Goal: Task Accomplishment & Management: Manage account settings

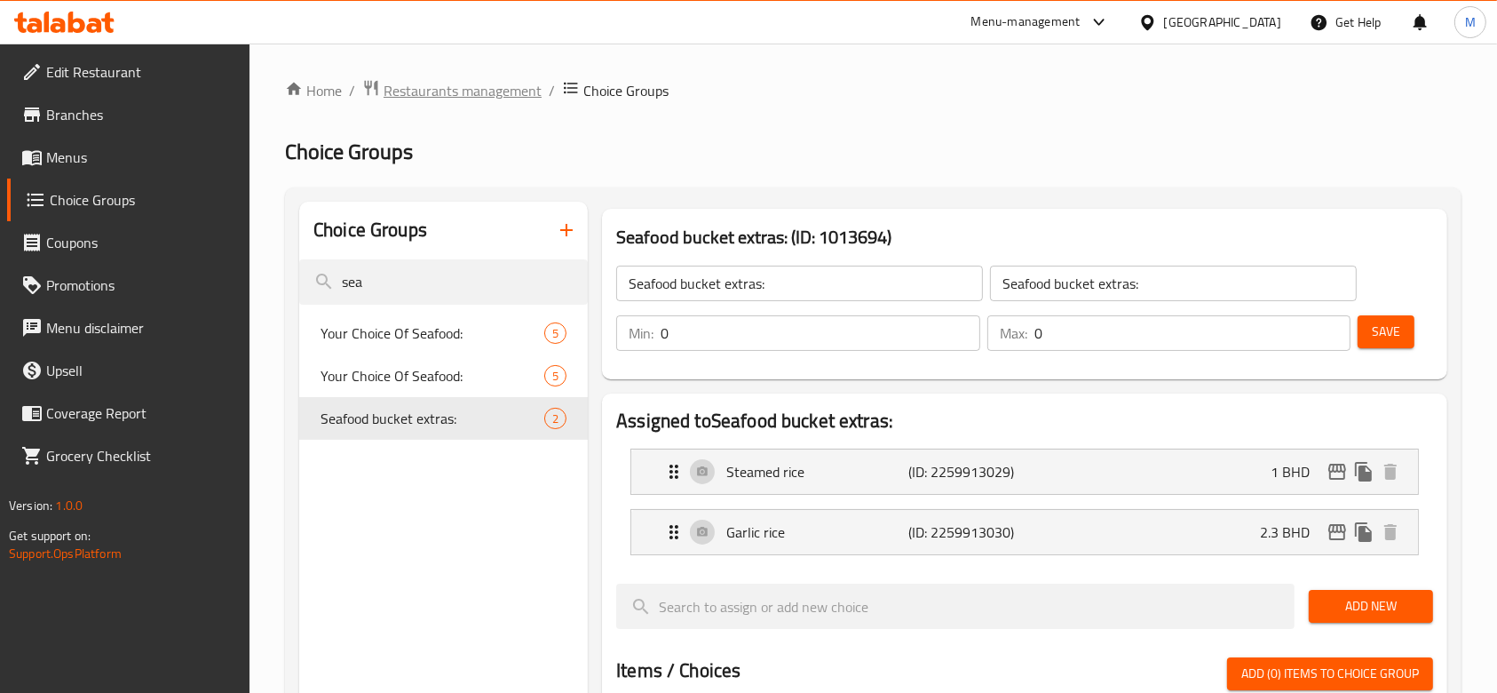
click at [400, 96] on span "Restaurants management" at bounding box center [463, 90] width 158 height 21
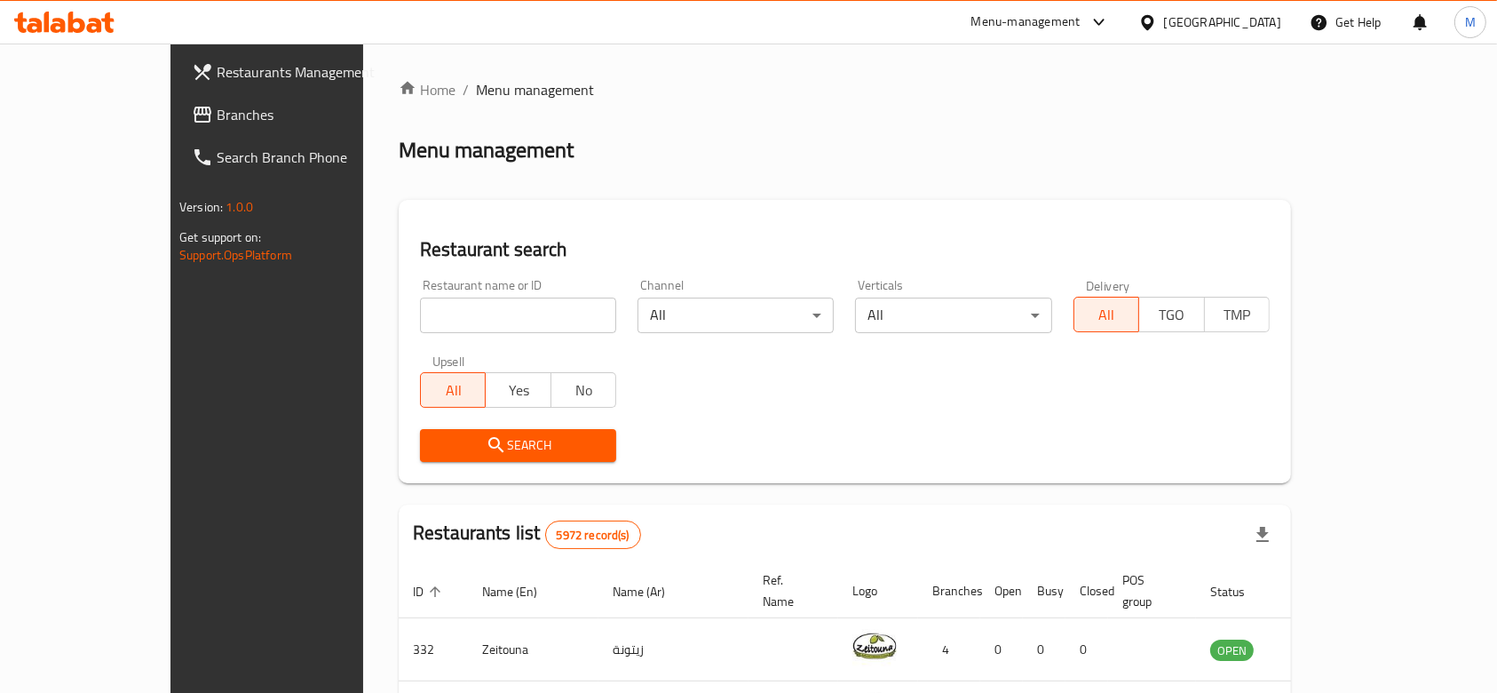
click at [420, 318] on input "search" at bounding box center [518, 315] width 196 height 36
click button "Search" at bounding box center [518, 445] width 196 height 33
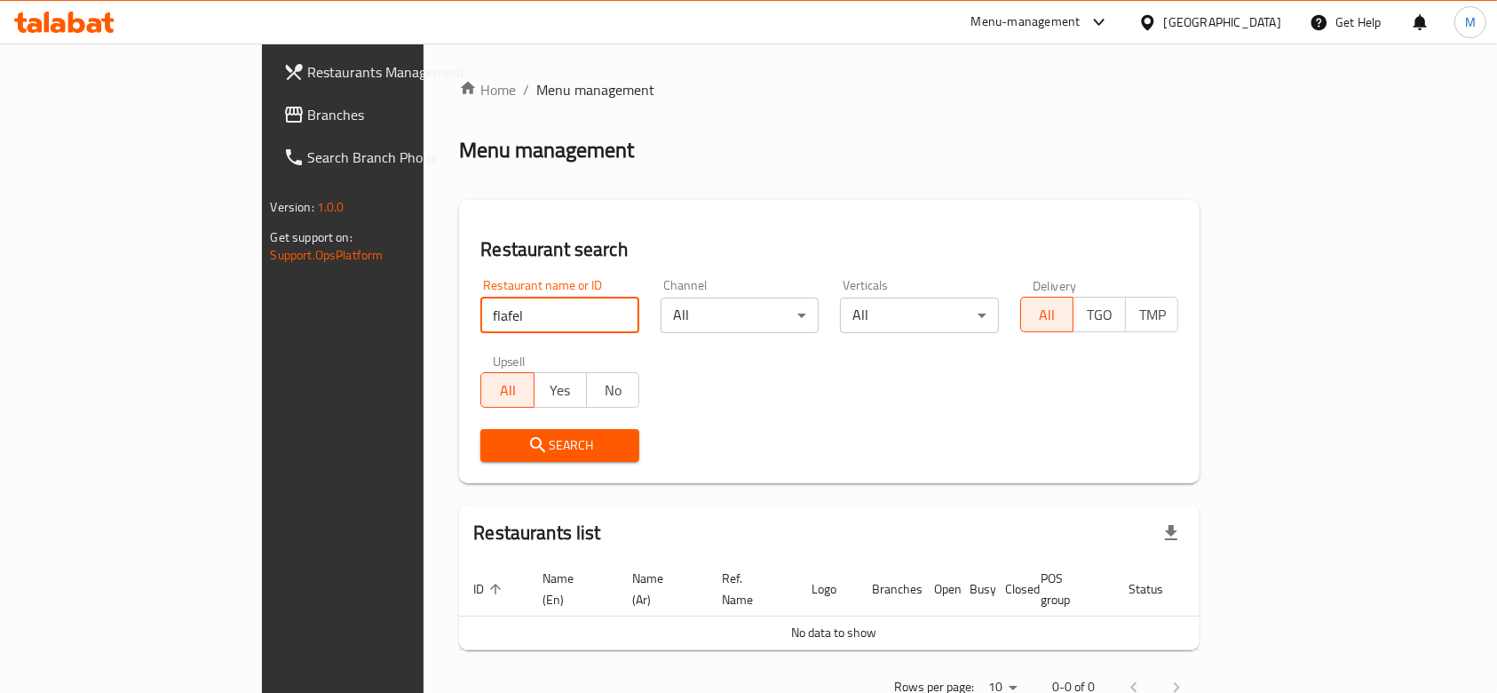
scroll to position [32, 0]
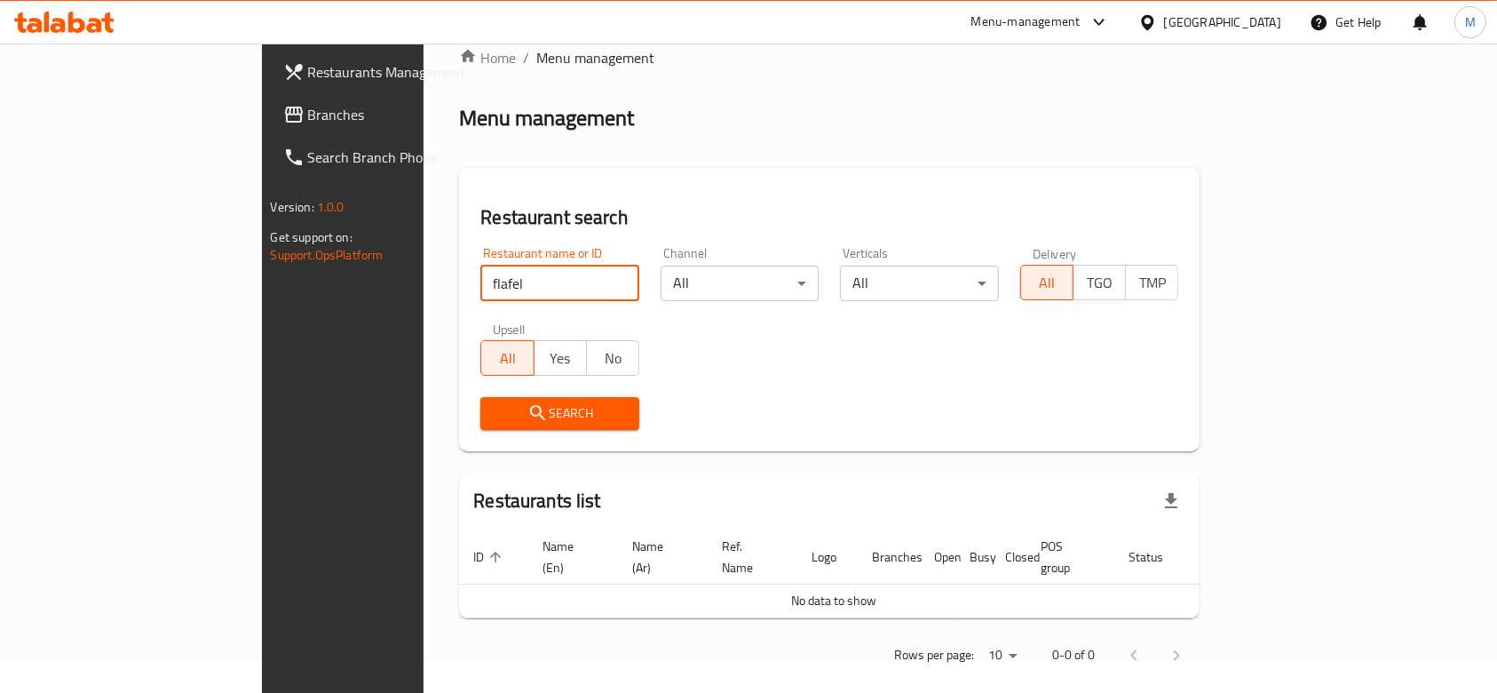
click at [480, 287] on input "flafel" at bounding box center [559, 283] width 159 height 36
type input "falafel factory"
click button "Search" at bounding box center [559, 413] width 159 height 33
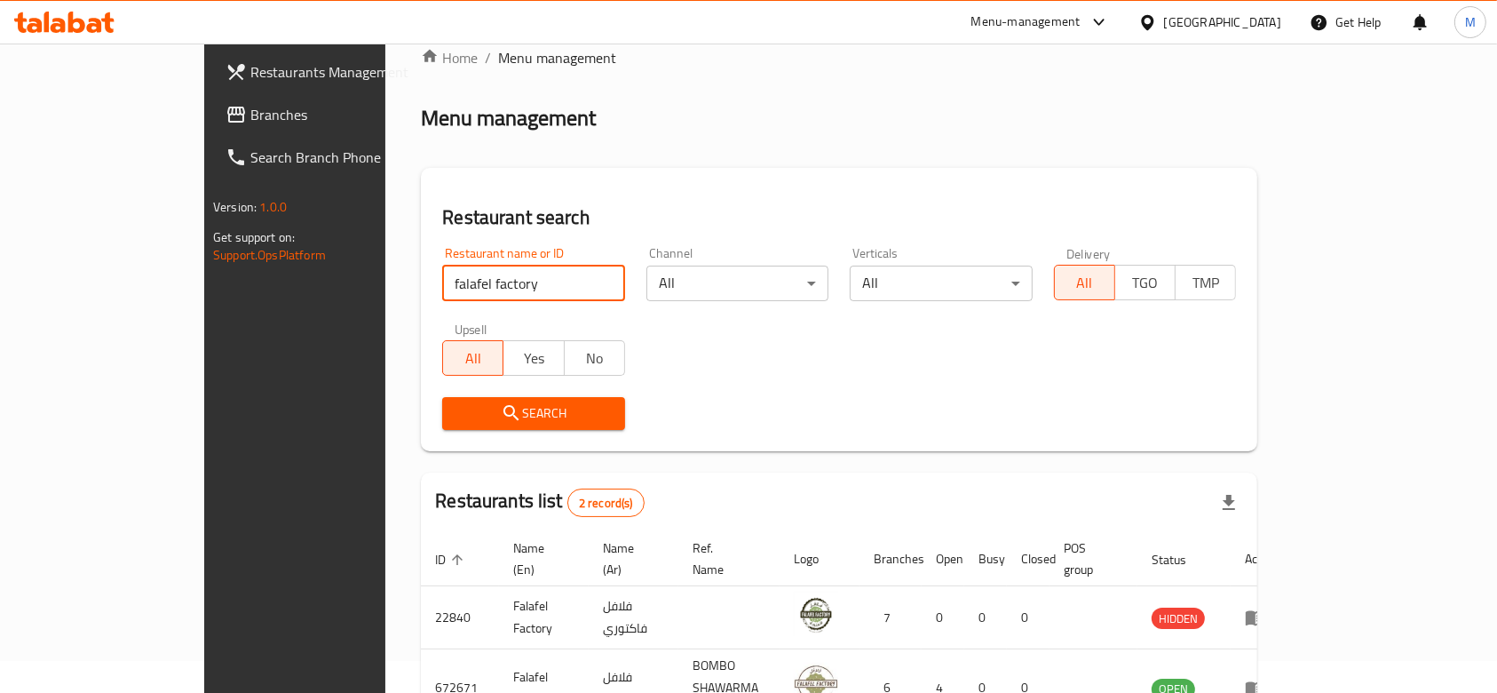
scroll to position [125, 0]
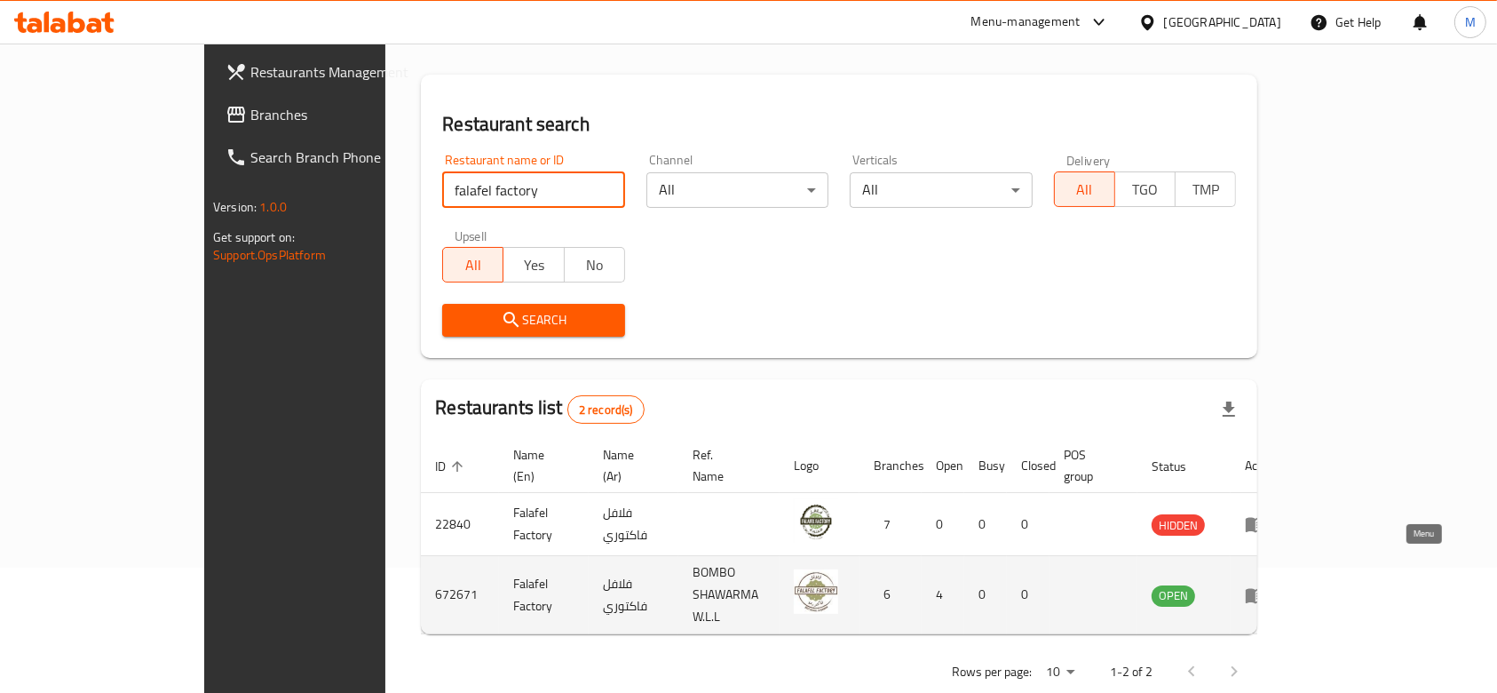
click at [1265, 588] on icon "enhanced table" at bounding box center [1256, 595] width 20 height 15
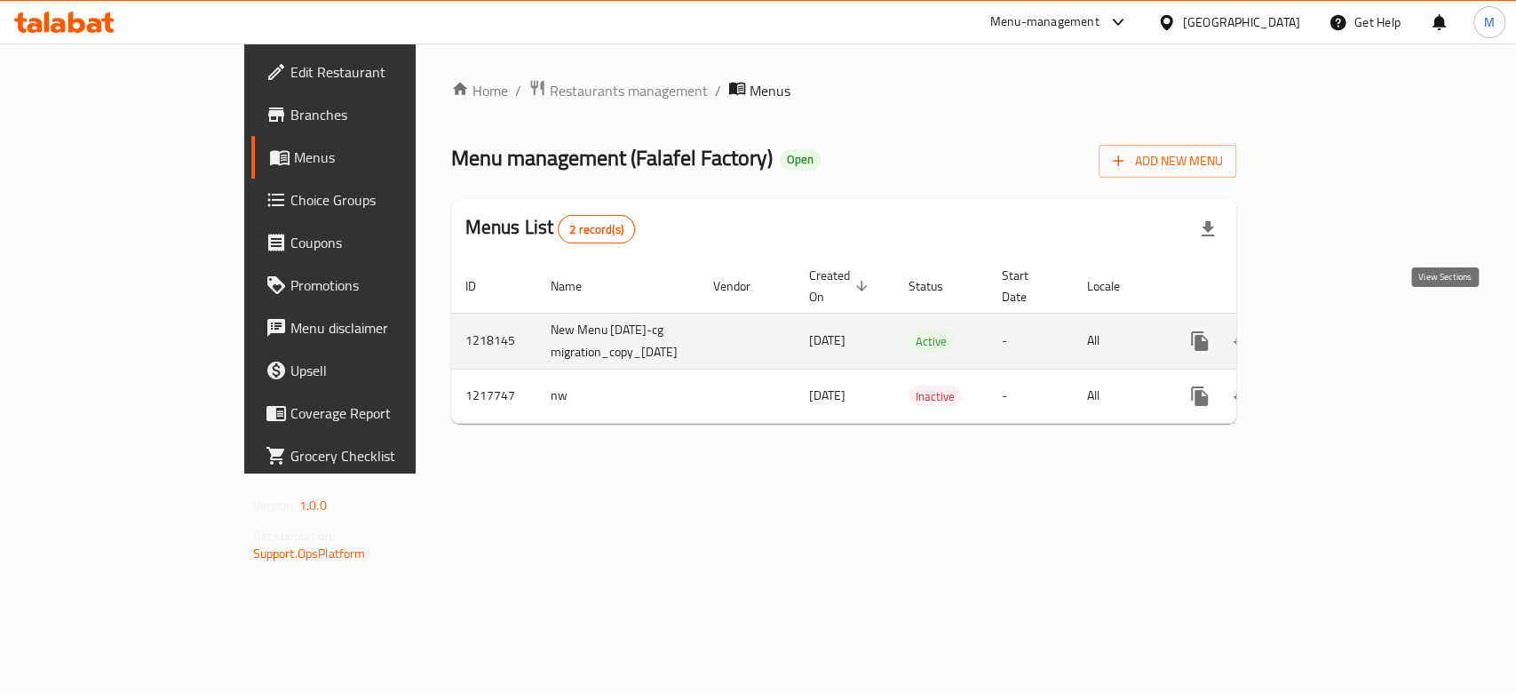
click at [1338, 330] on icon "enhanced table" at bounding box center [1327, 340] width 21 height 21
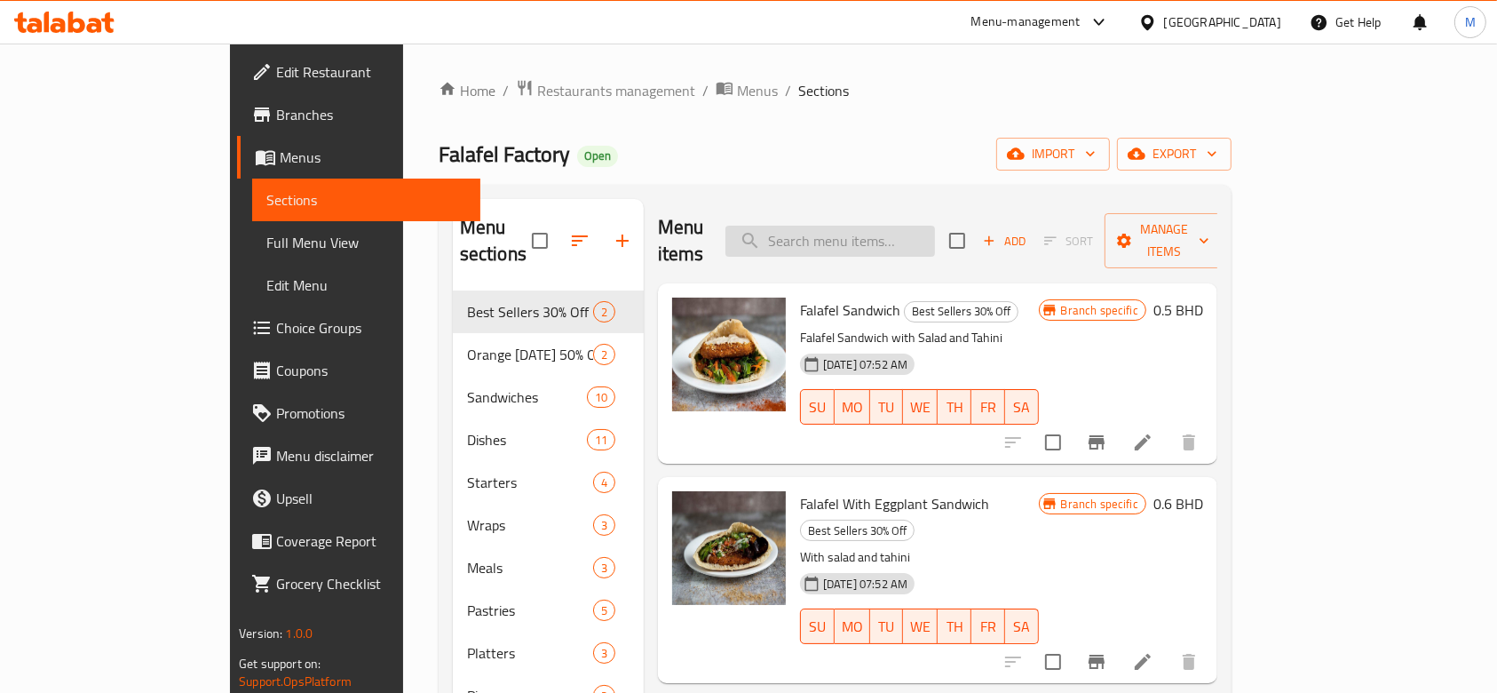
click at [881, 239] on input "search" at bounding box center [830, 241] width 210 height 31
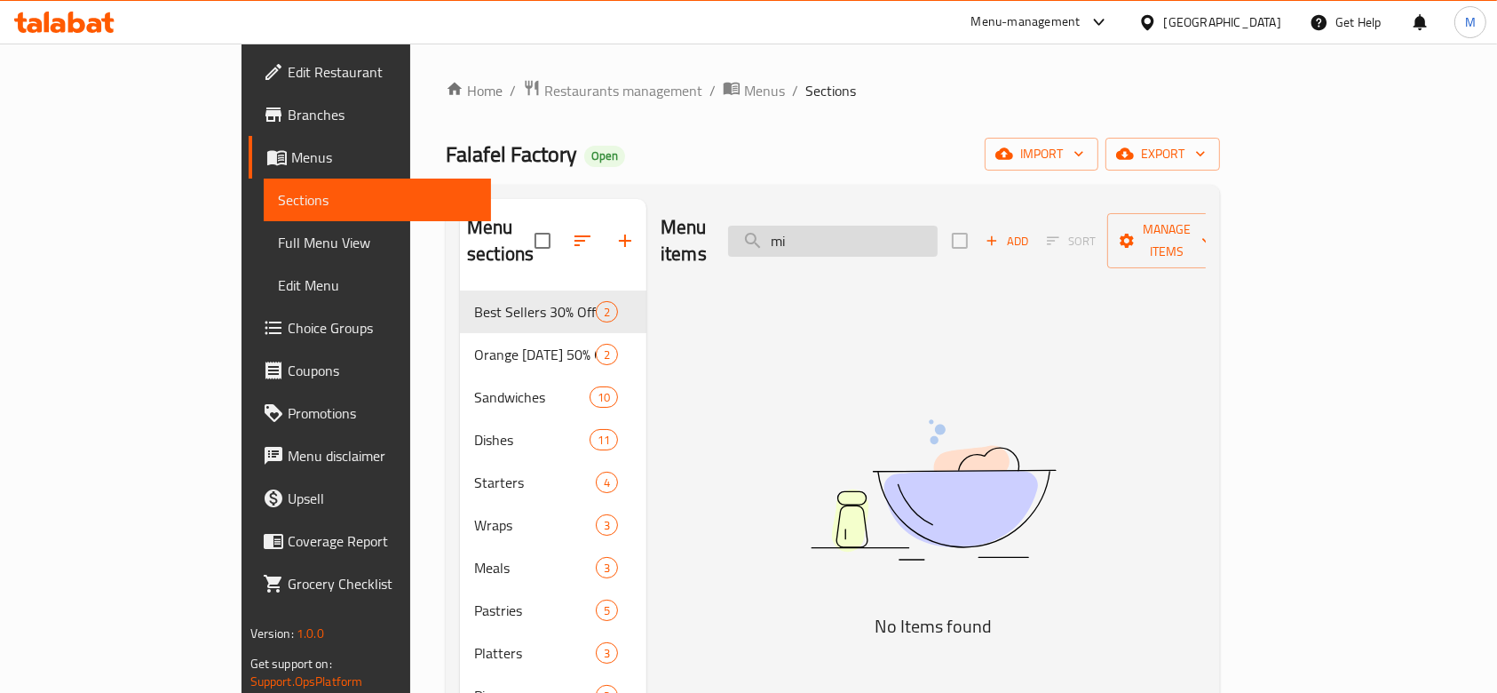
type input "m"
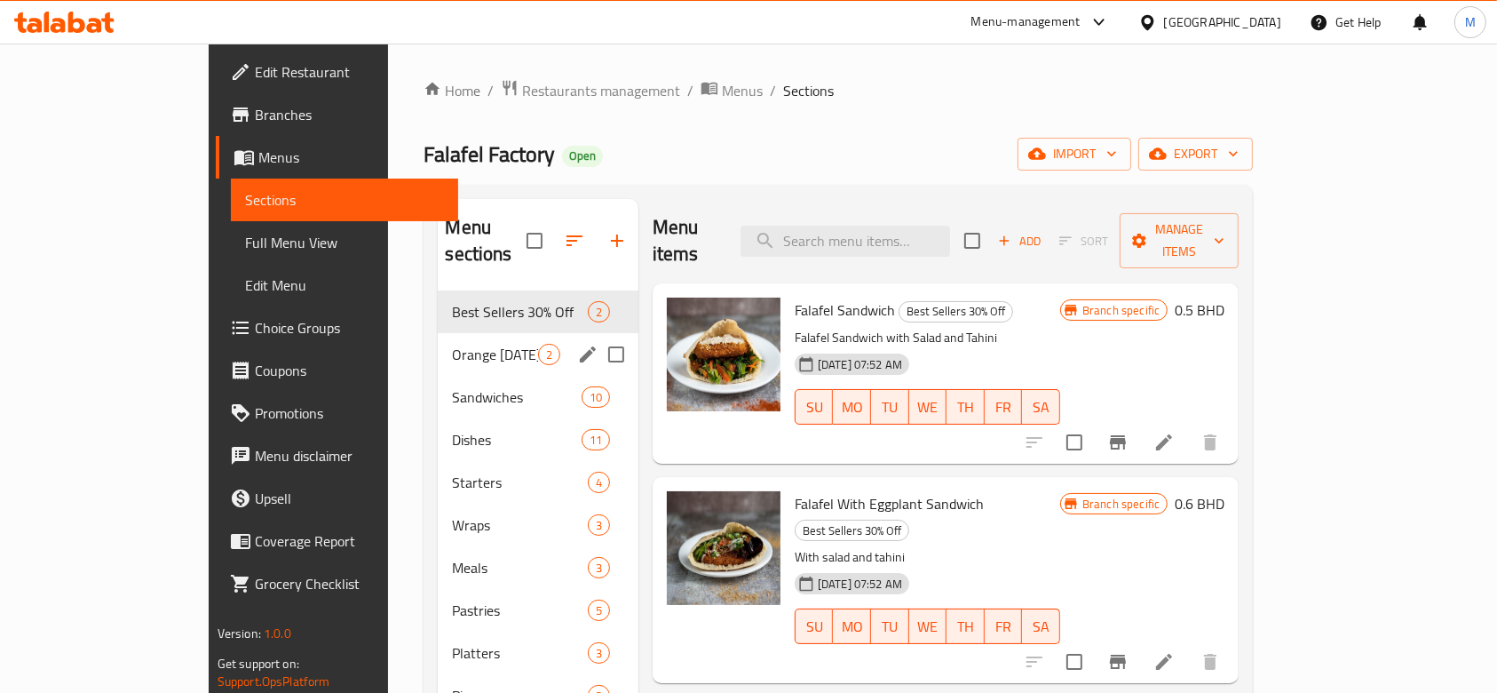
click at [438, 344] on div "Orange [DATE] 50% Off 2" at bounding box center [538, 354] width 200 height 43
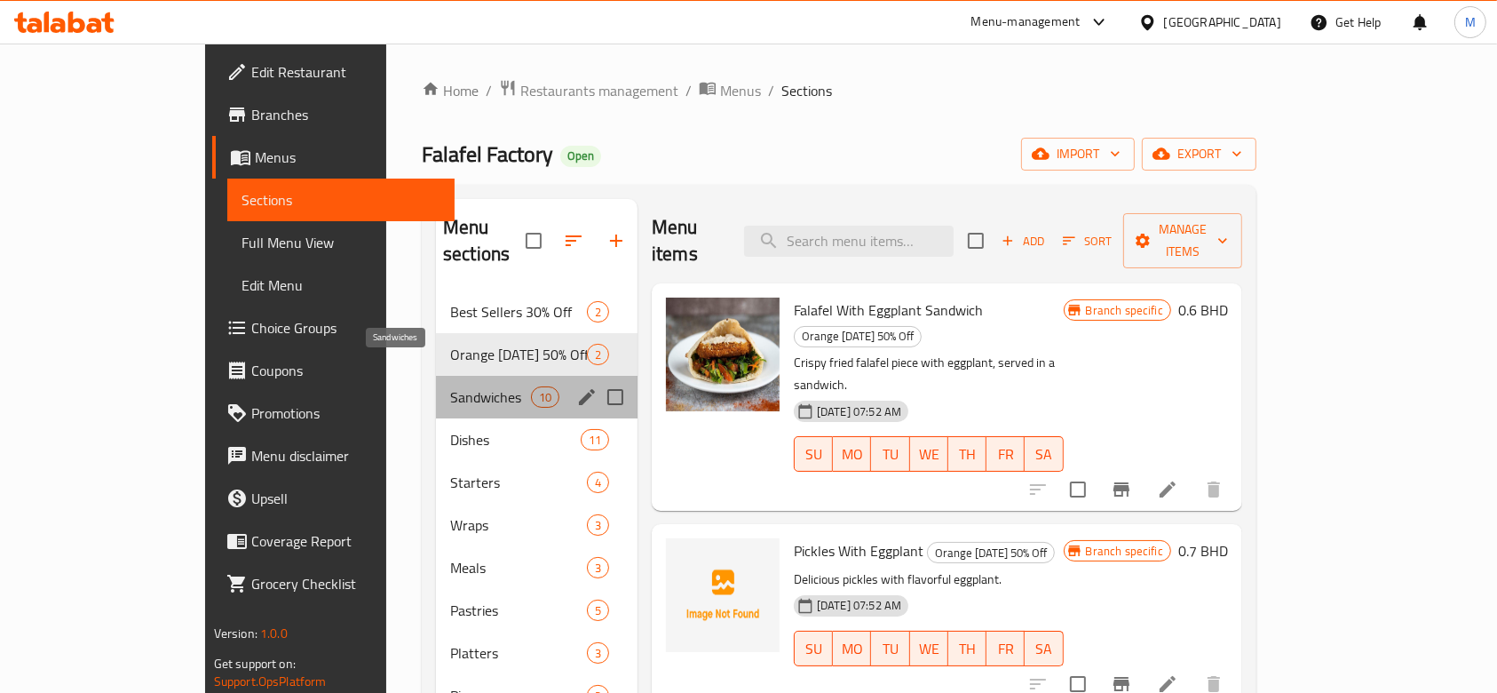
click at [450, 386] on span "Sandwiches" at bounding box center [490, 396] width 81 height 21
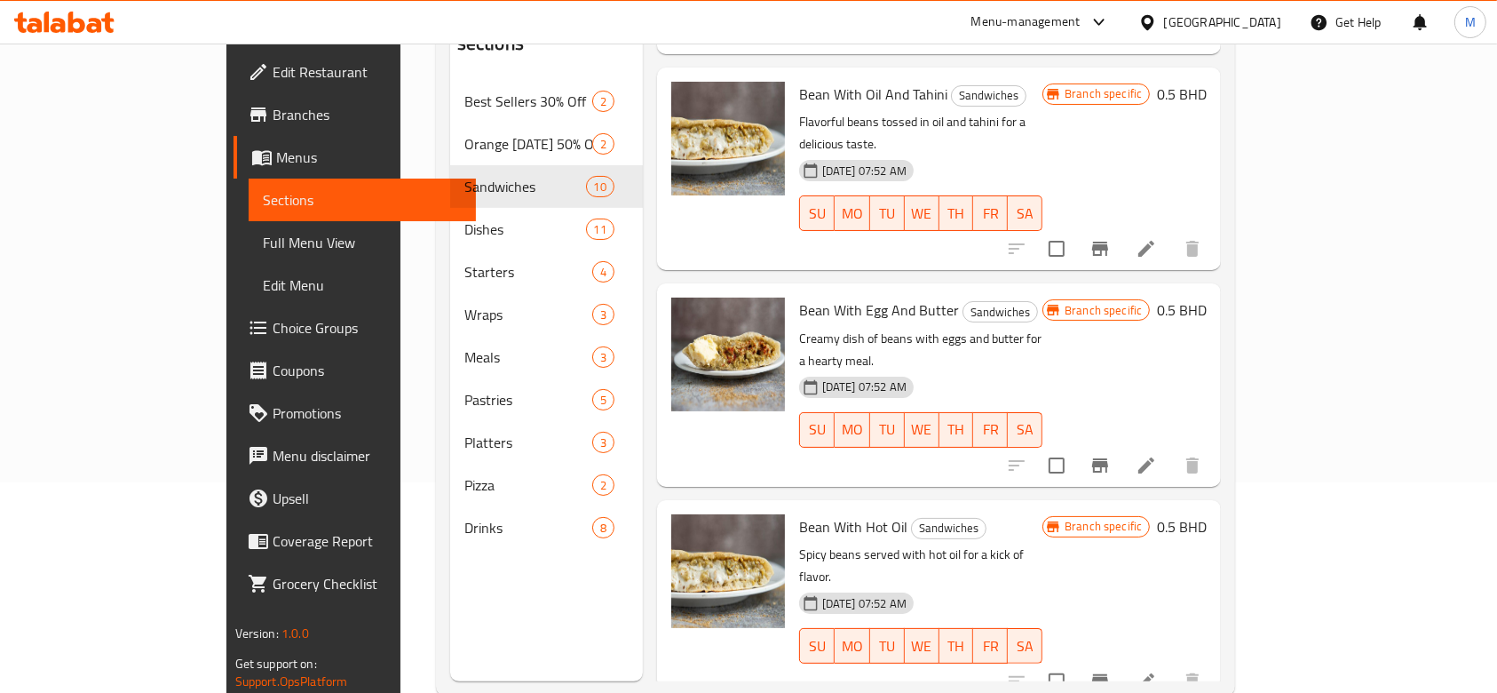
scroll to position [249, 0]
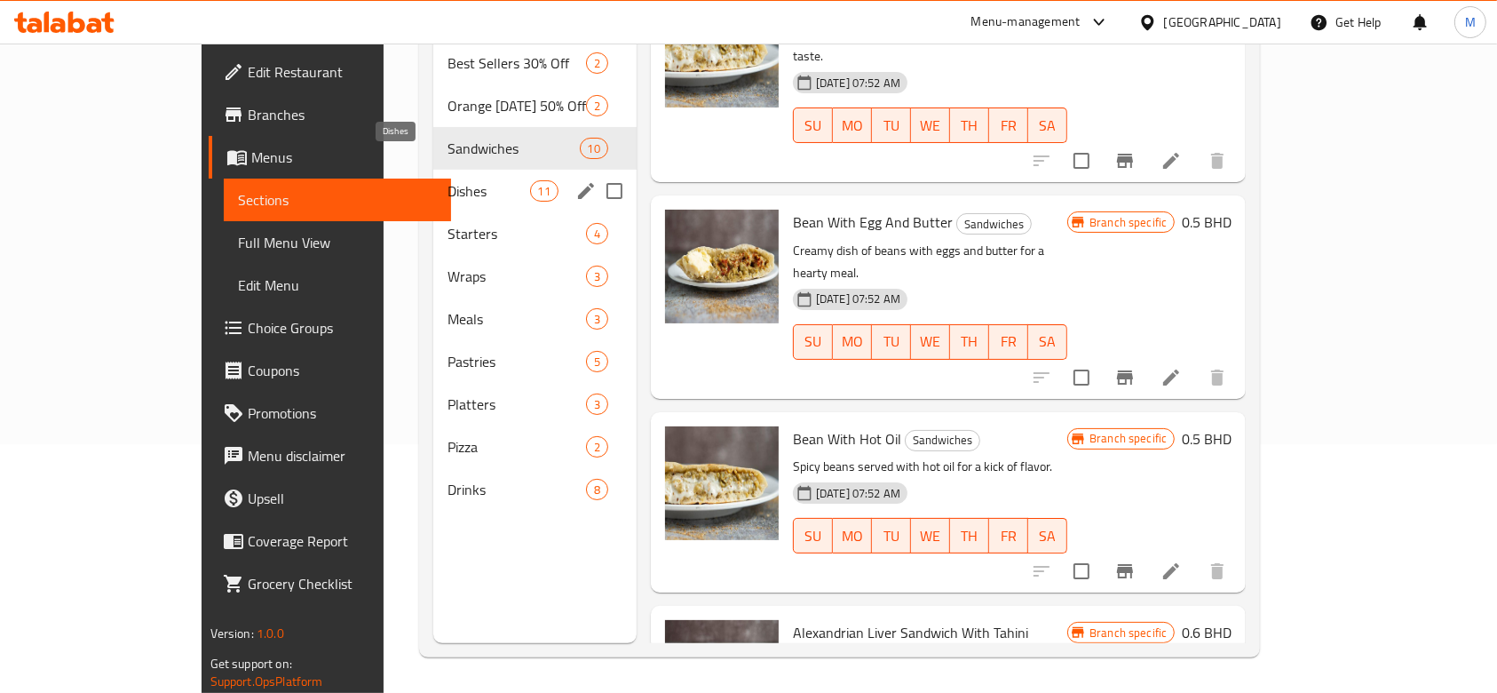
click at [447, 180] on span "Dishes" at bounding box center [488, 190] width 83 height 21
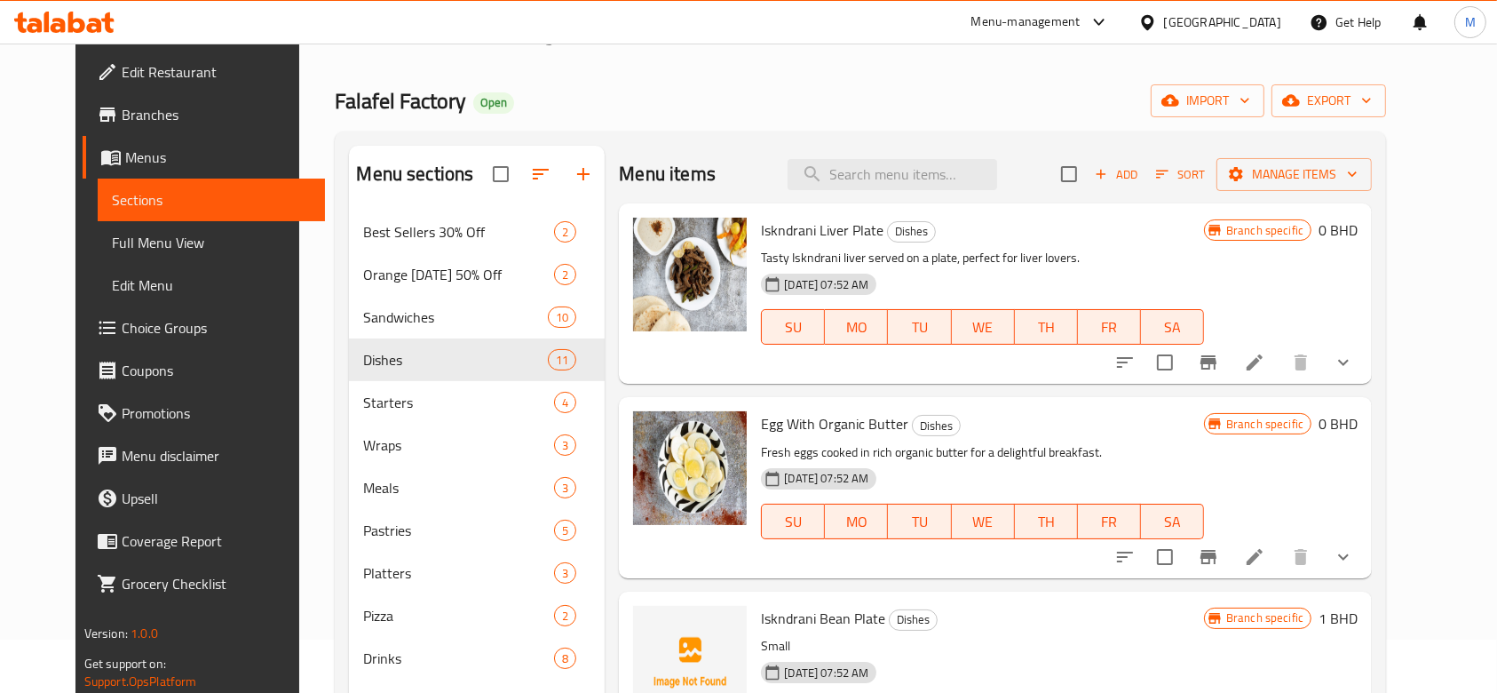
scroll to position [12, 0]
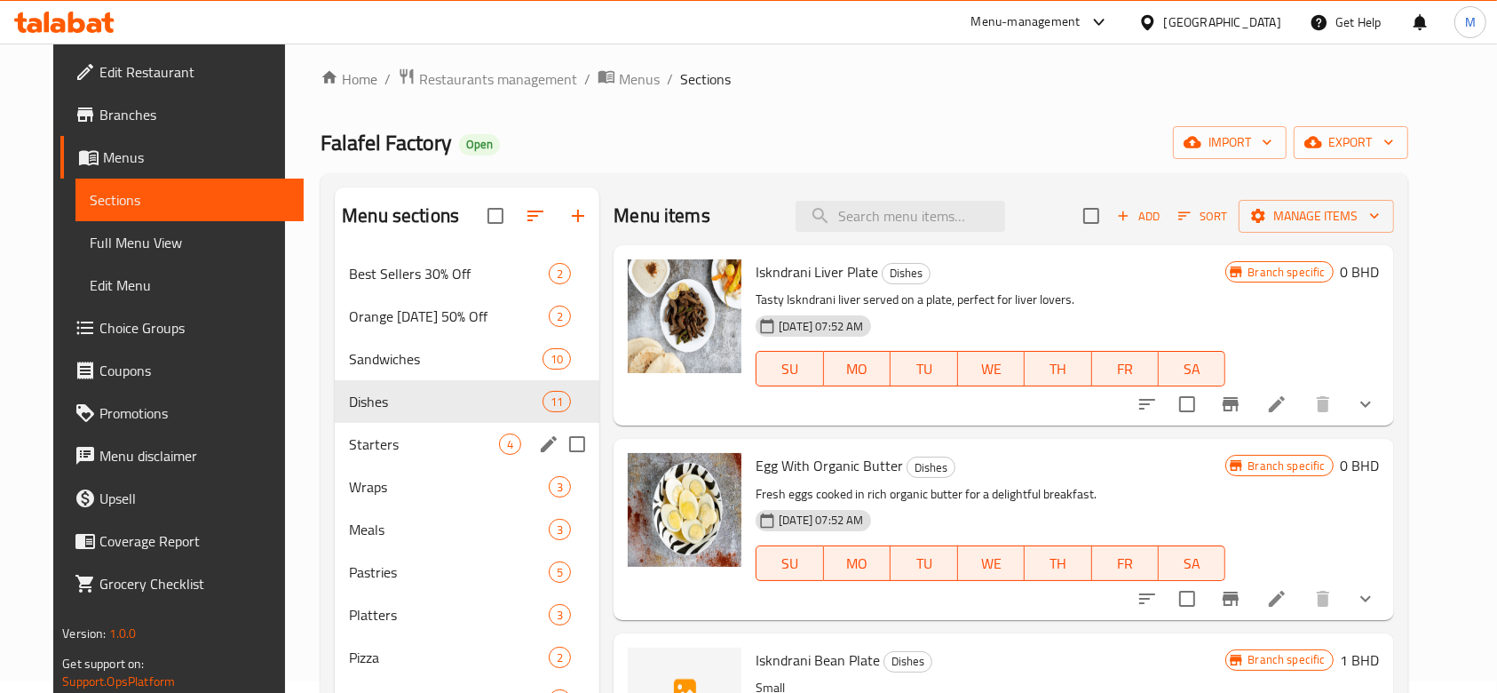
click at [414, 457] on div "Starters 4" at bounding box center [467, 444] width 265 height 43
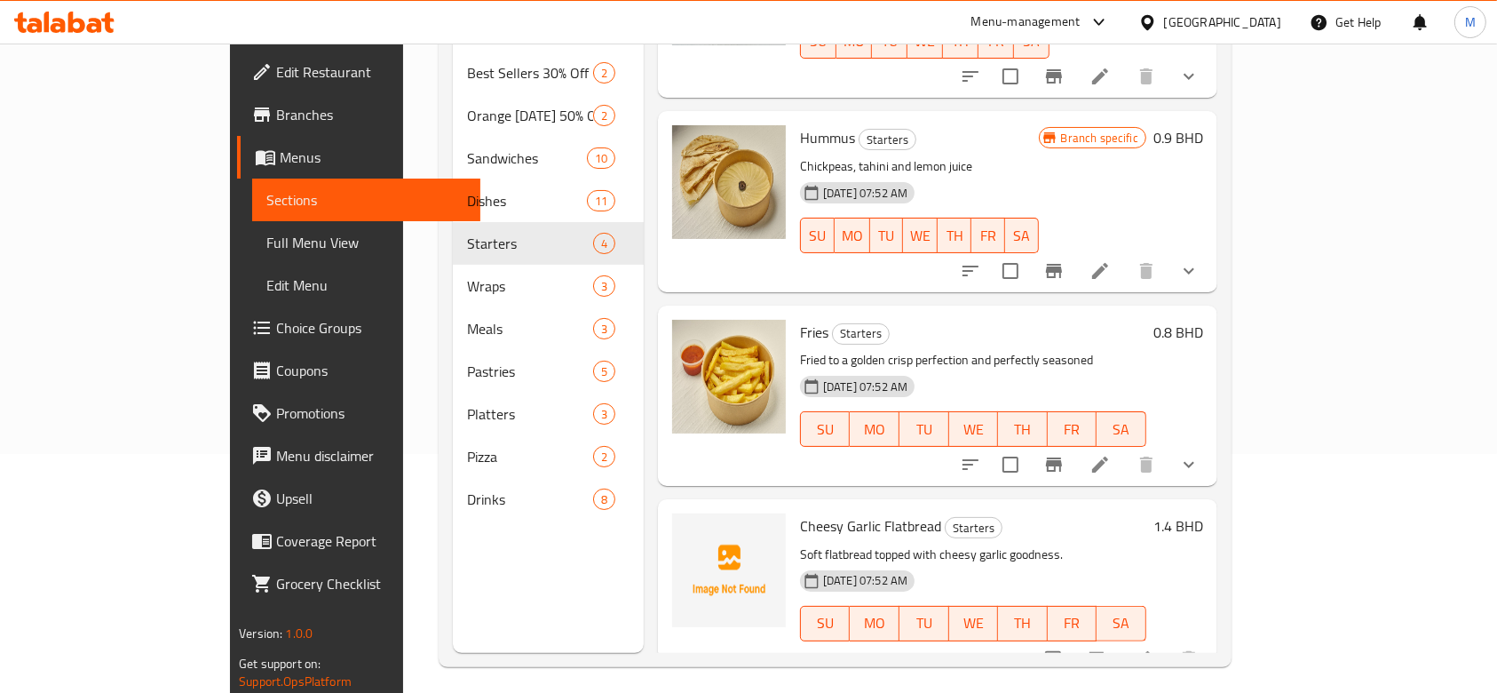
scroll to position [249, 0]
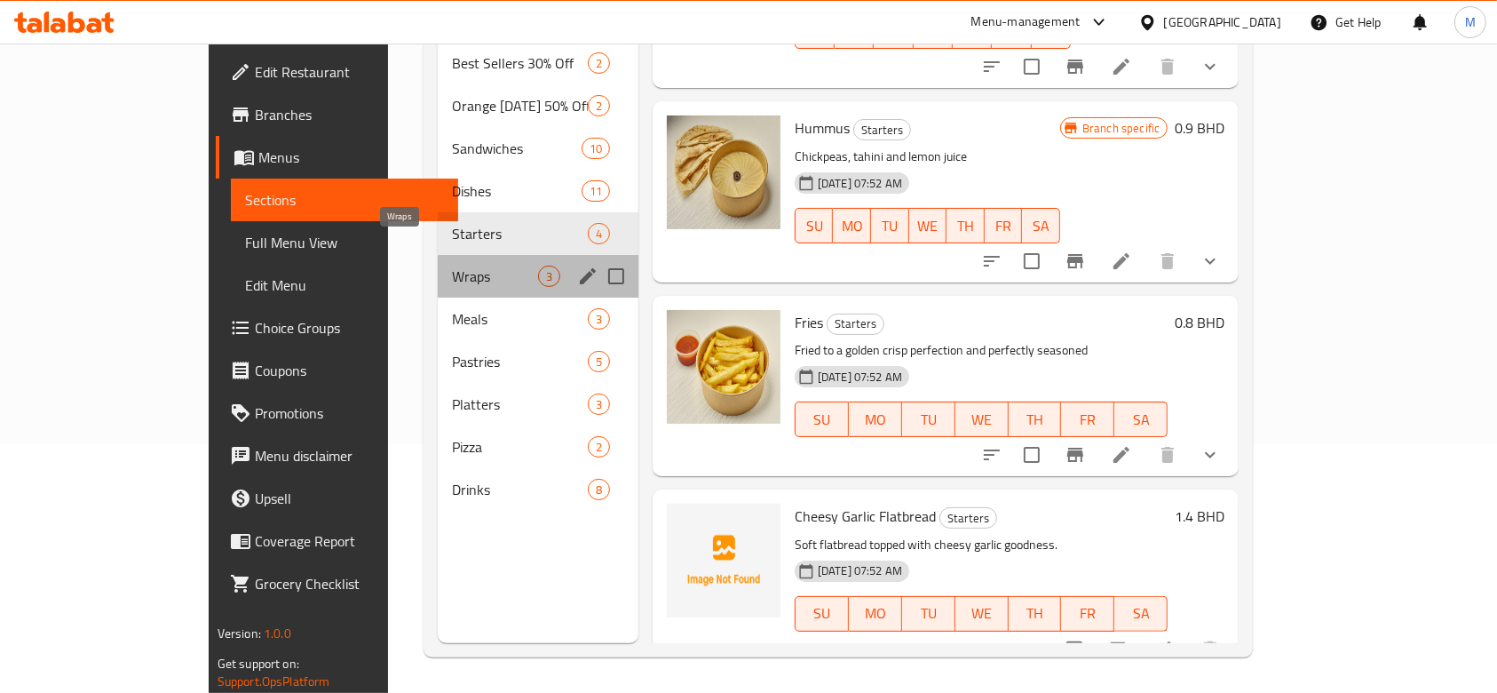
click at [452, 265] on span "Wraps" at bounding box center [494, 275] width 85 height 21
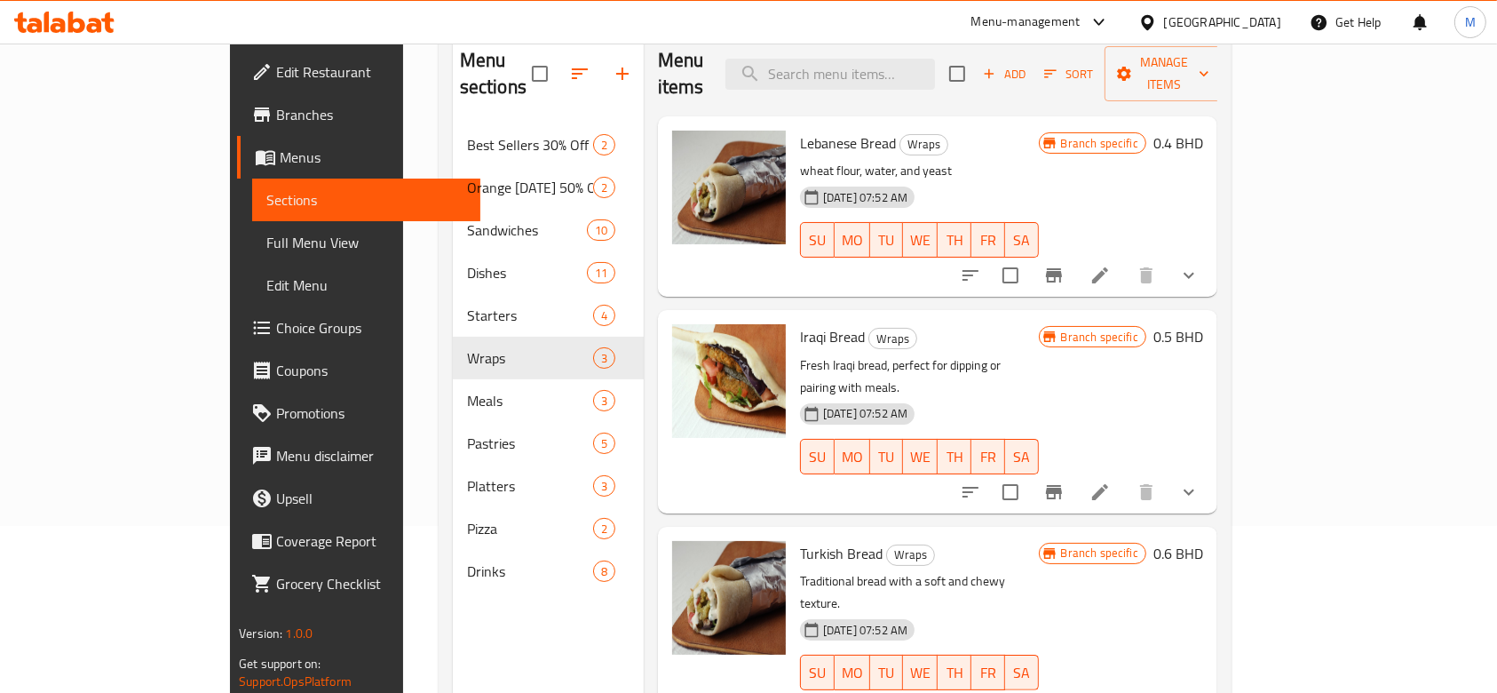
scroll to position [130, 0]
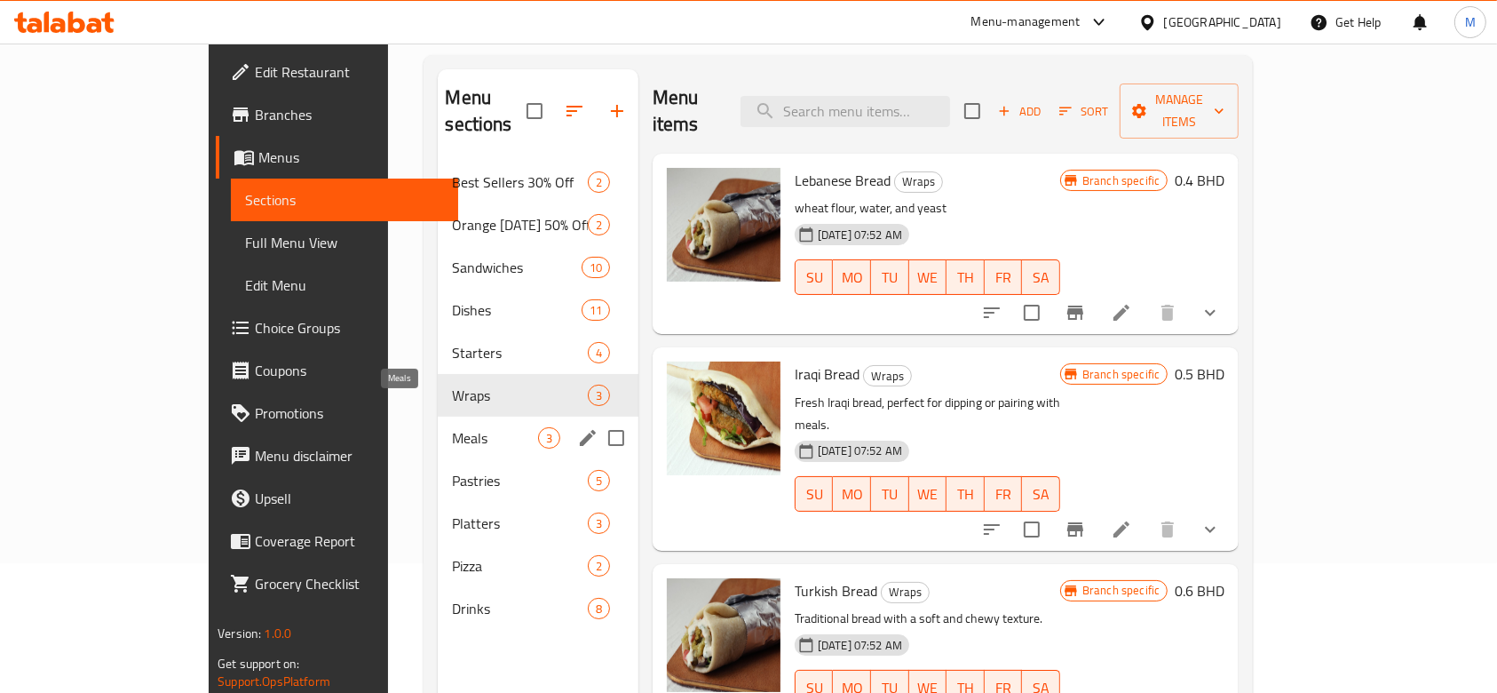
click at [452, 427] on span "Meals" at bounding box center [494, 437] width 85 height 21
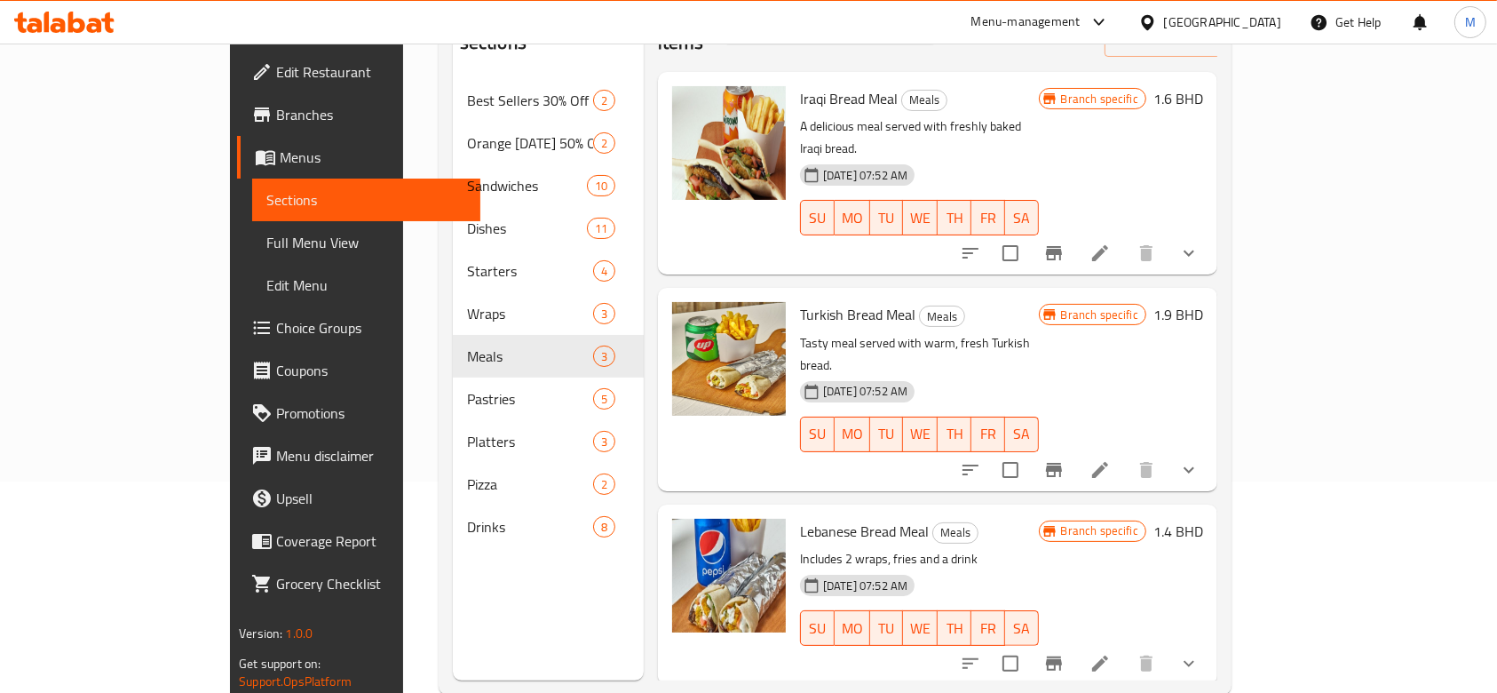
scroll to position [249, 0]
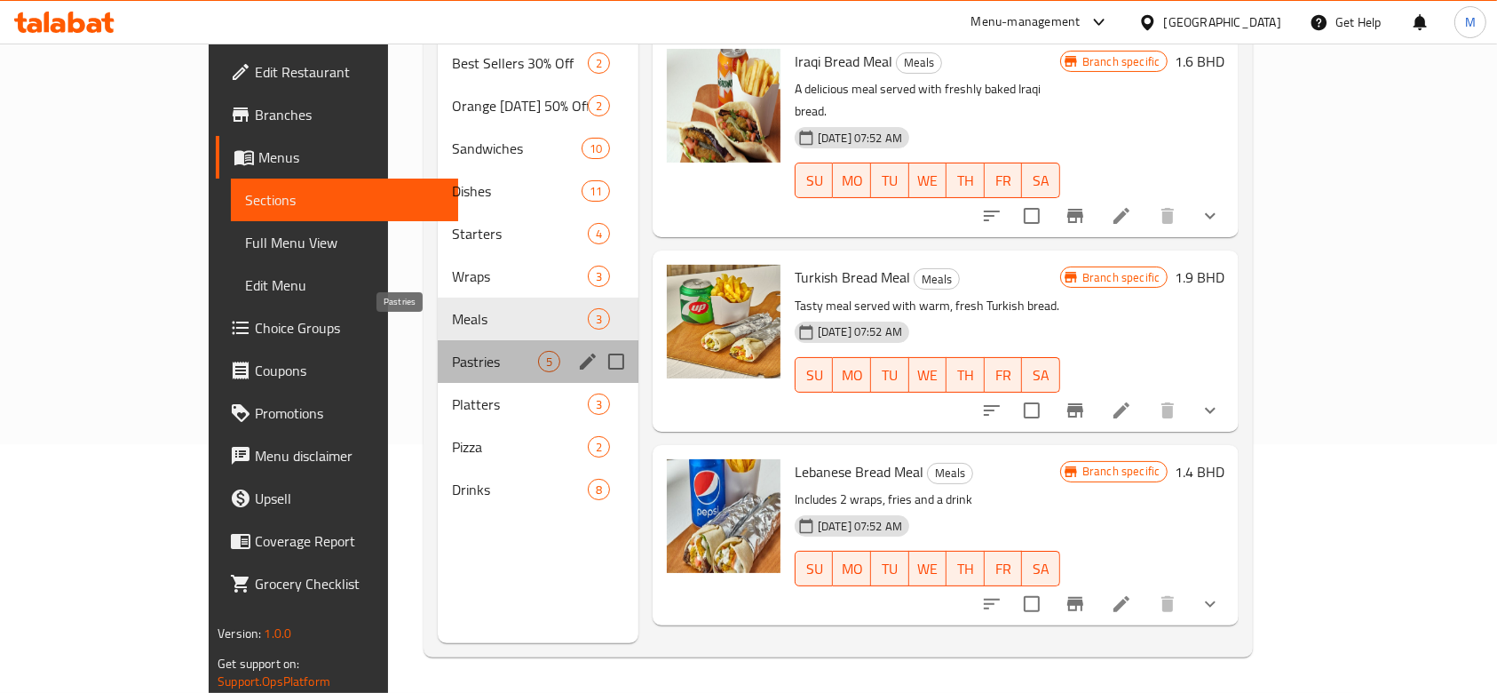
click at [452, 351] on span "Pastries" at bounding box center [494, 361] width 85 height 21
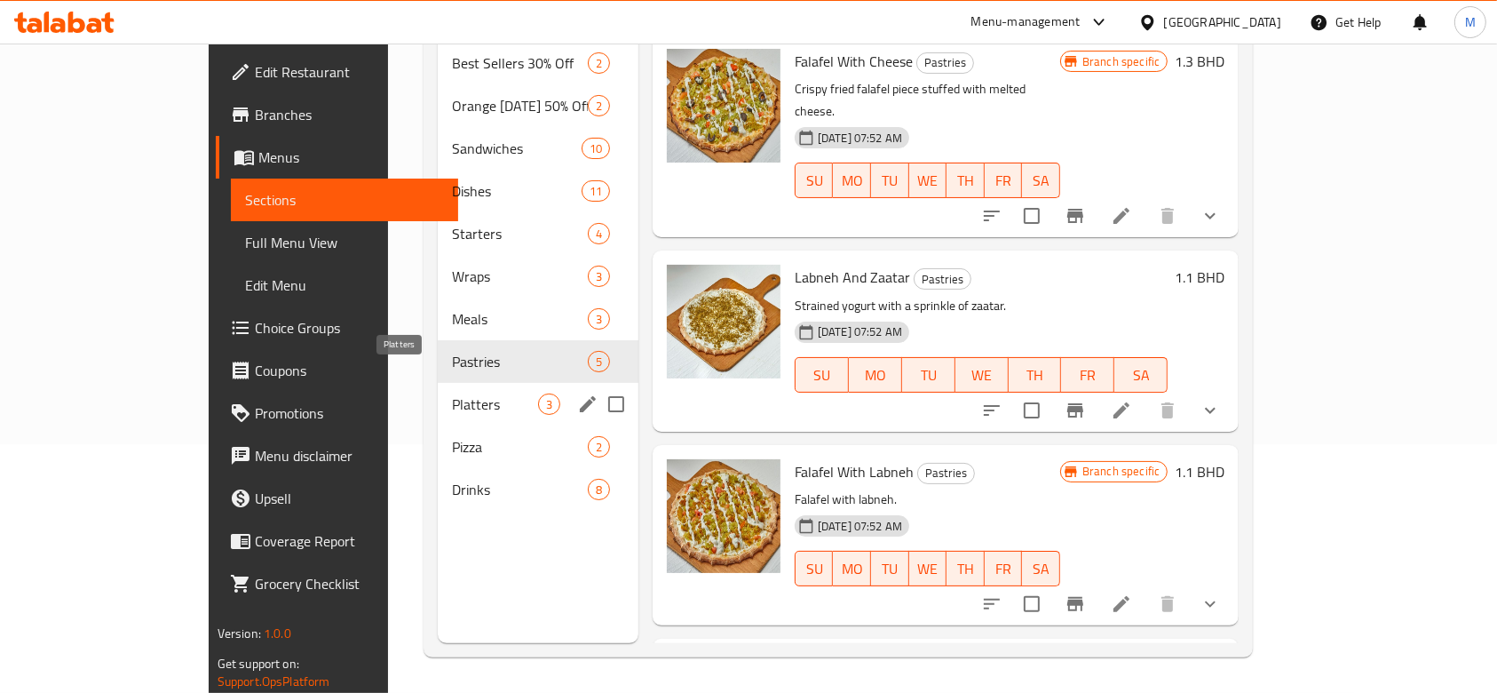
click at [452, 393] on span "Platters" at bounding box center [494, 403] width 85 height 21
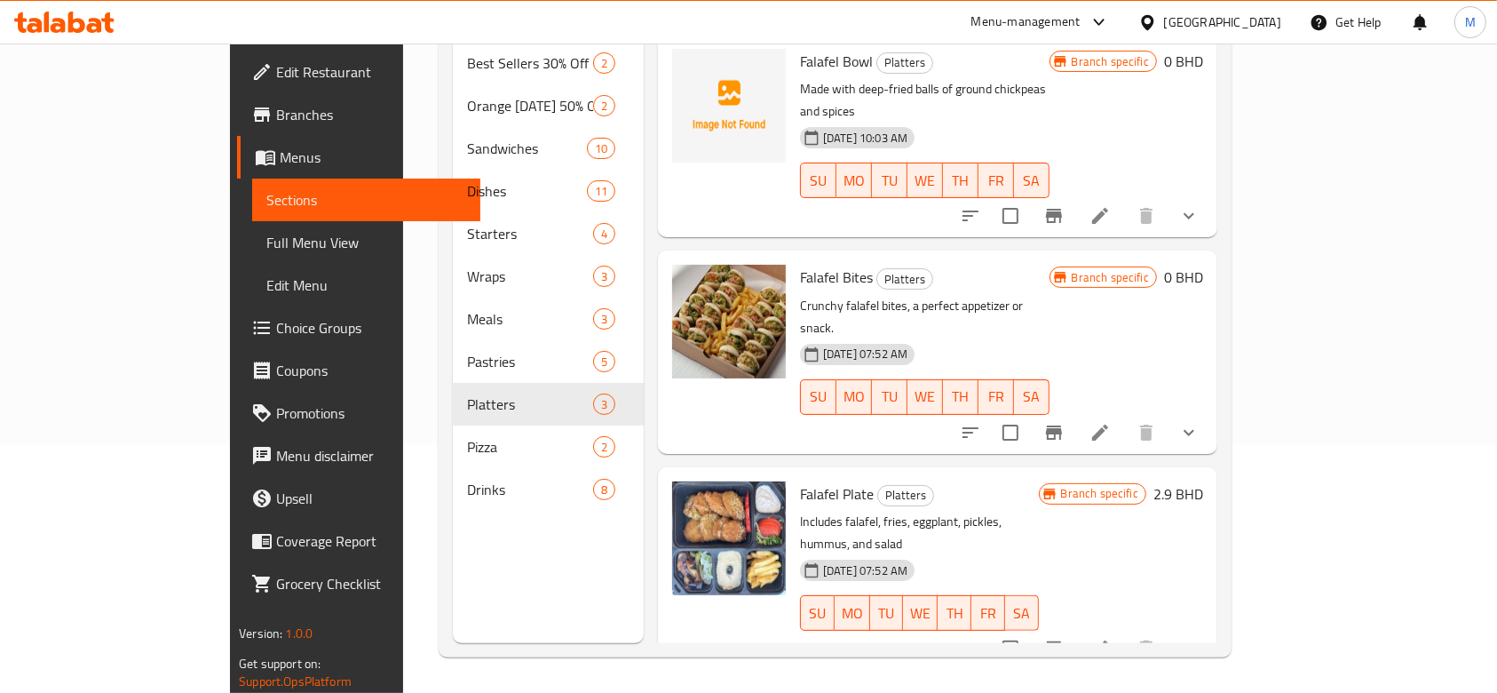
click at [1210, 411] on button "show more" at bounding box center [1189, 432] width 43 height 43
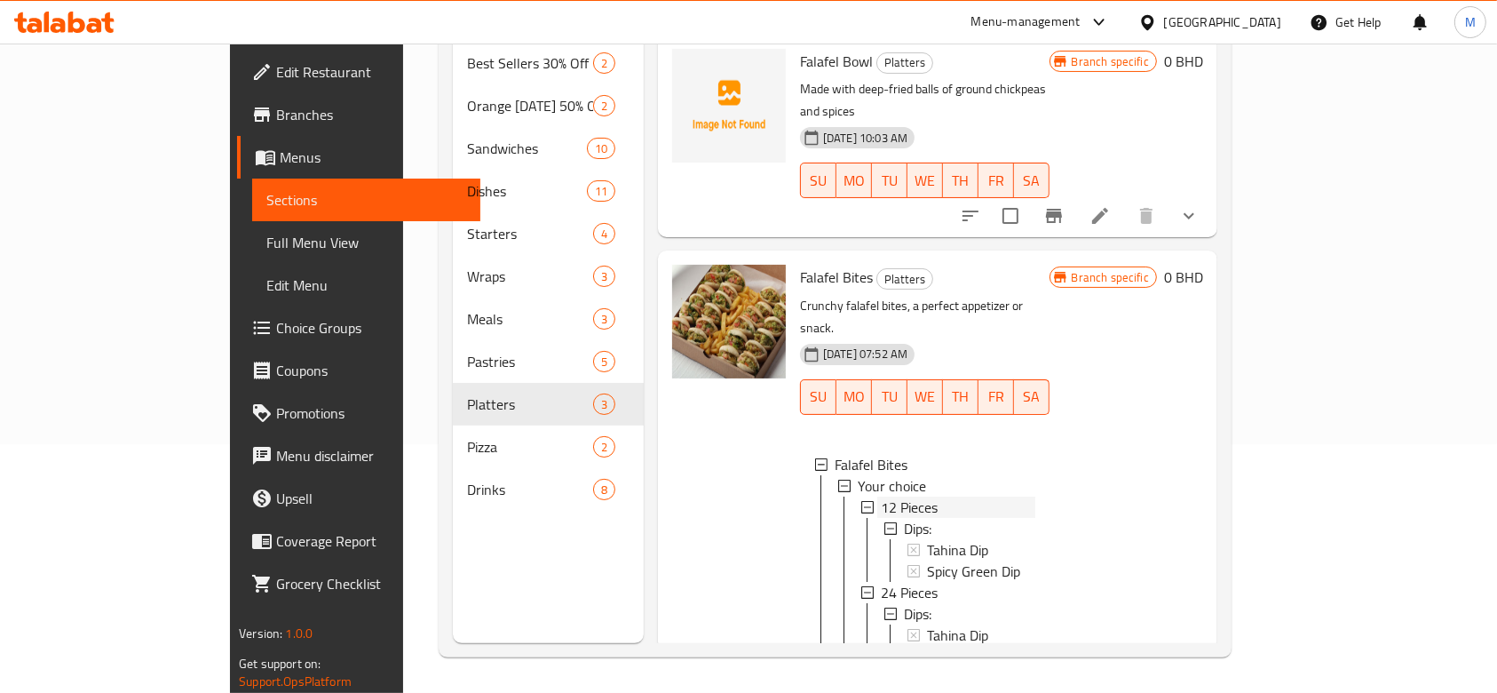
click at [881, 496] on span "12 Pieces" at bounding box center [909, 506] width 57 height 21
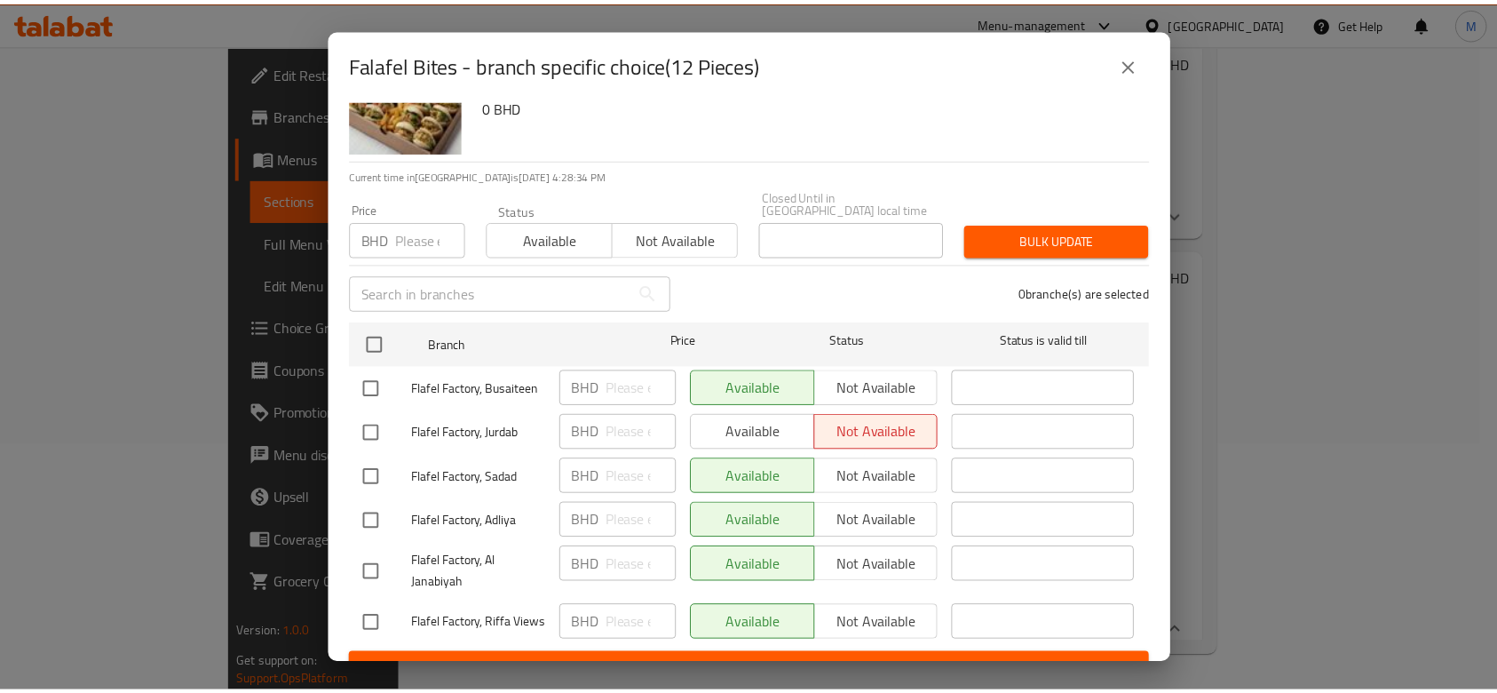
scroll to position [99, 0]
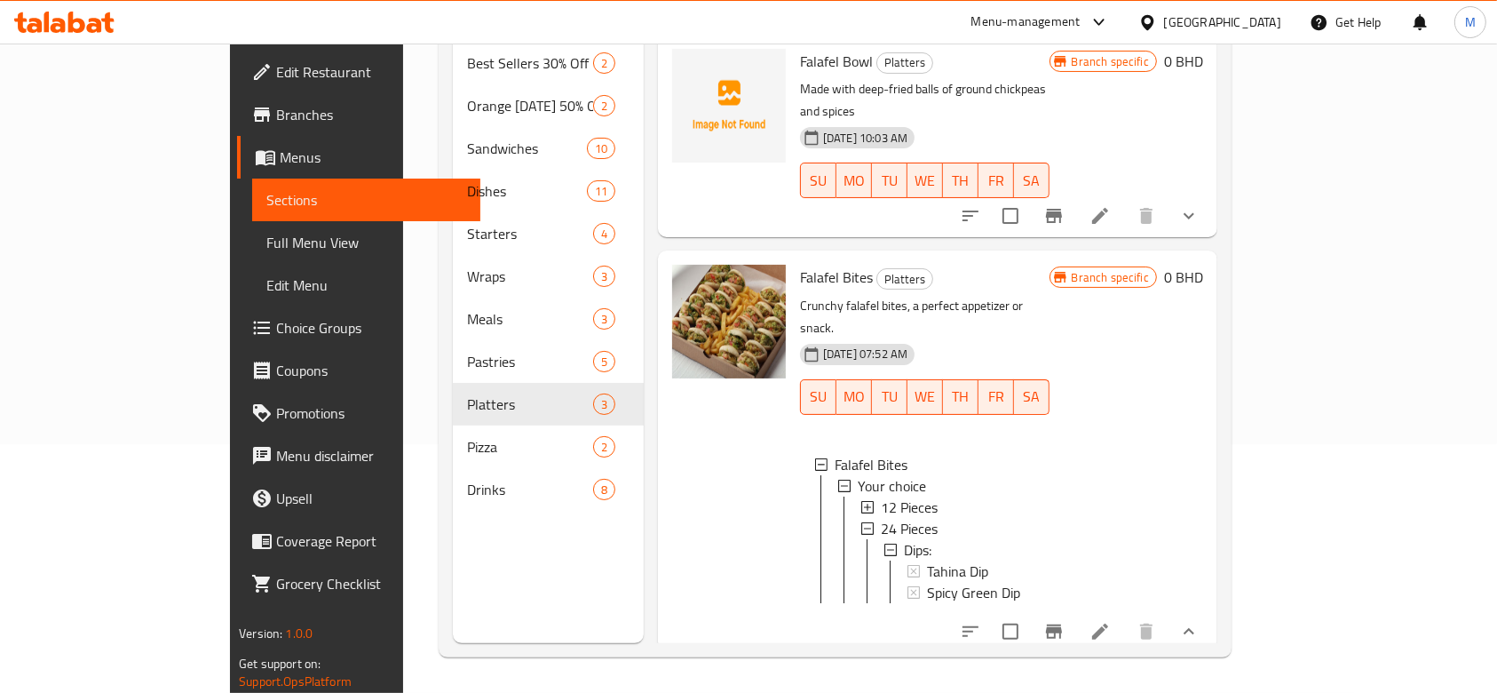
click at [881, 496] on span "12 Pieces" at bounding box center [909, 506] width 57 height 21
click at [927, 539] on span "Tahina Dip" at bounding box center [957, 549] width 61 height 21
click at [927, 560] on span "Spicy Green Dip" at bounding box center [973, 570] width 93 height 21
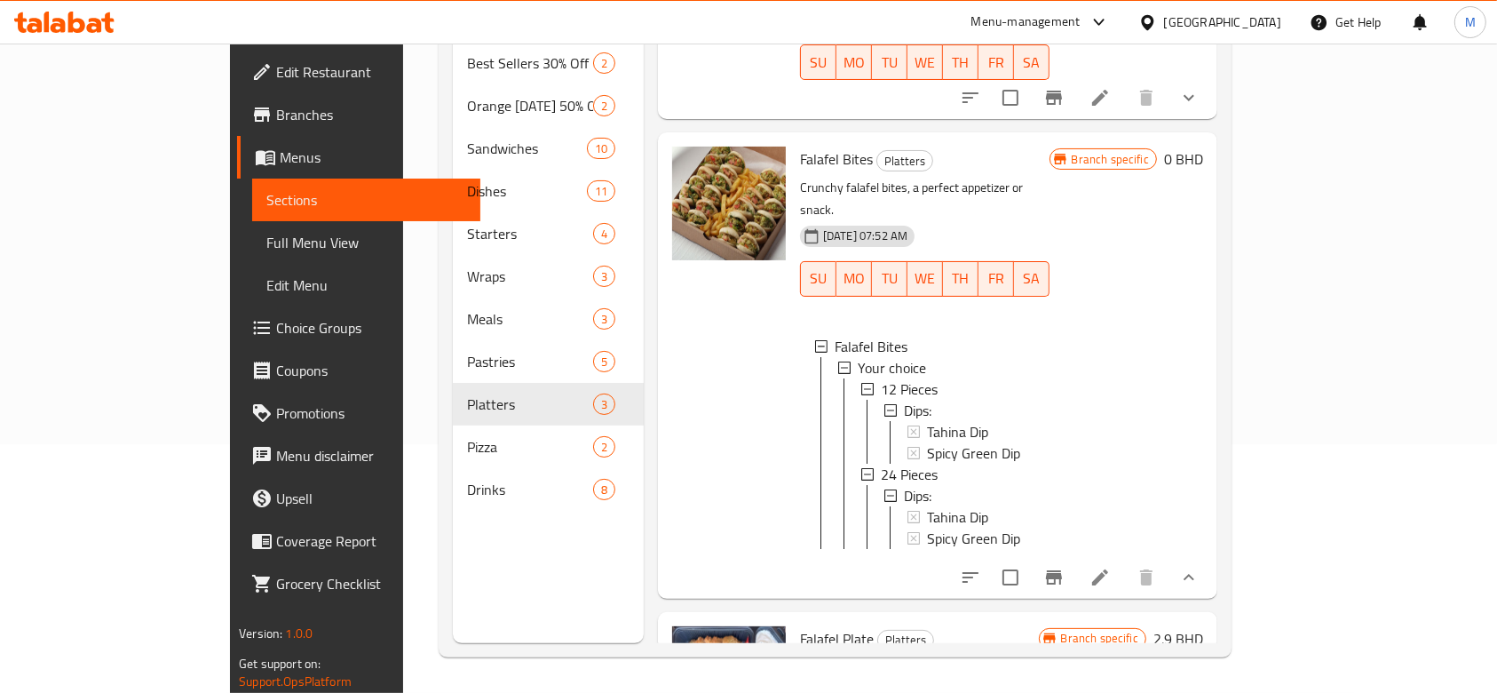
click at [1125, 561] on li at bounding box center [1100, 577] width 50 height 32
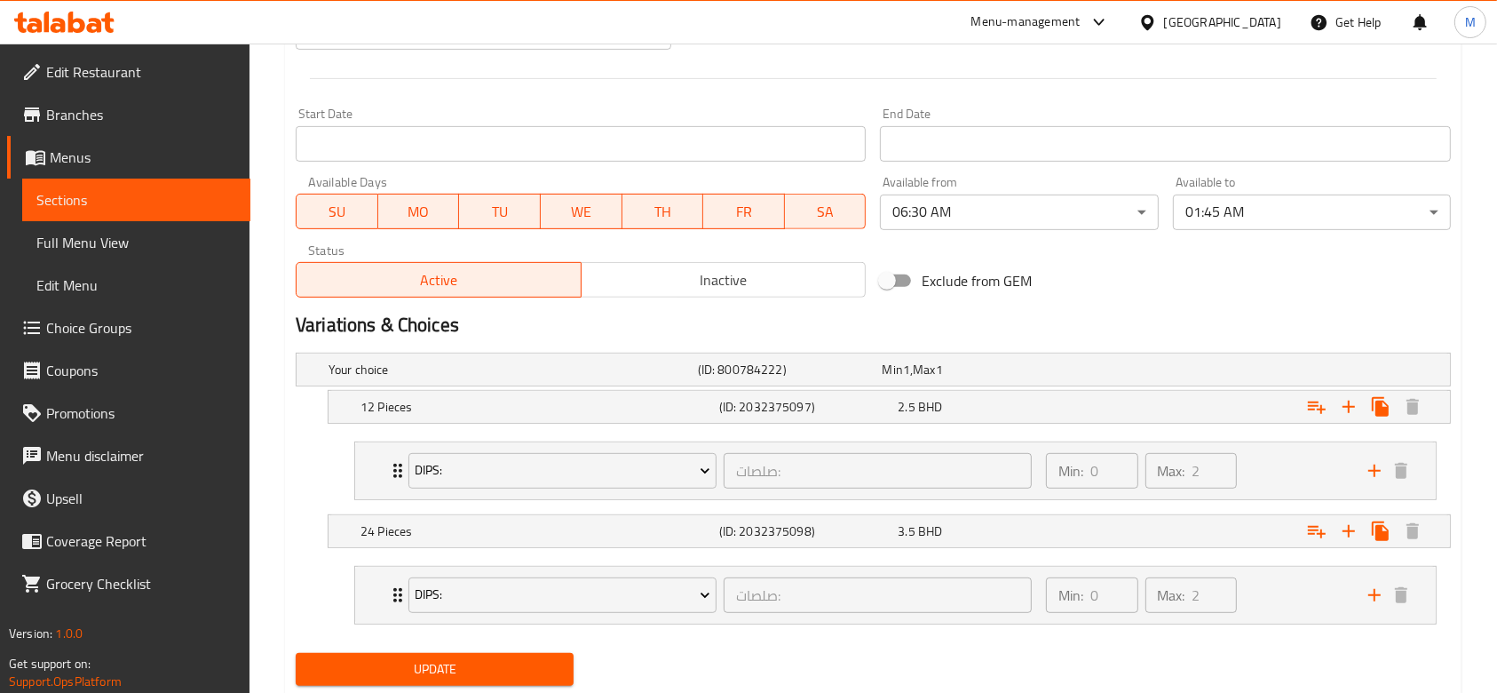
scroll to position [710, 0]
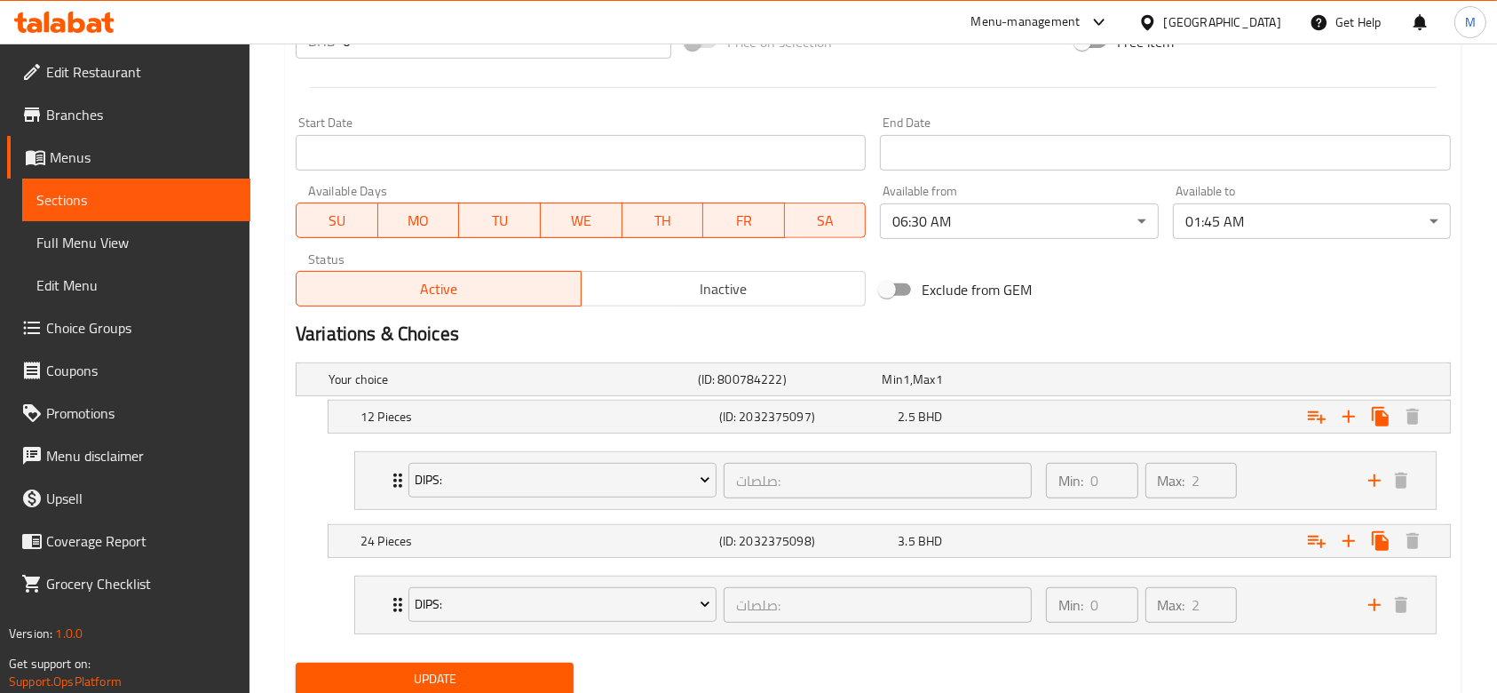
click at [128, 194] on span "Sections" at bounding box center [136, 199] width 200 height 21
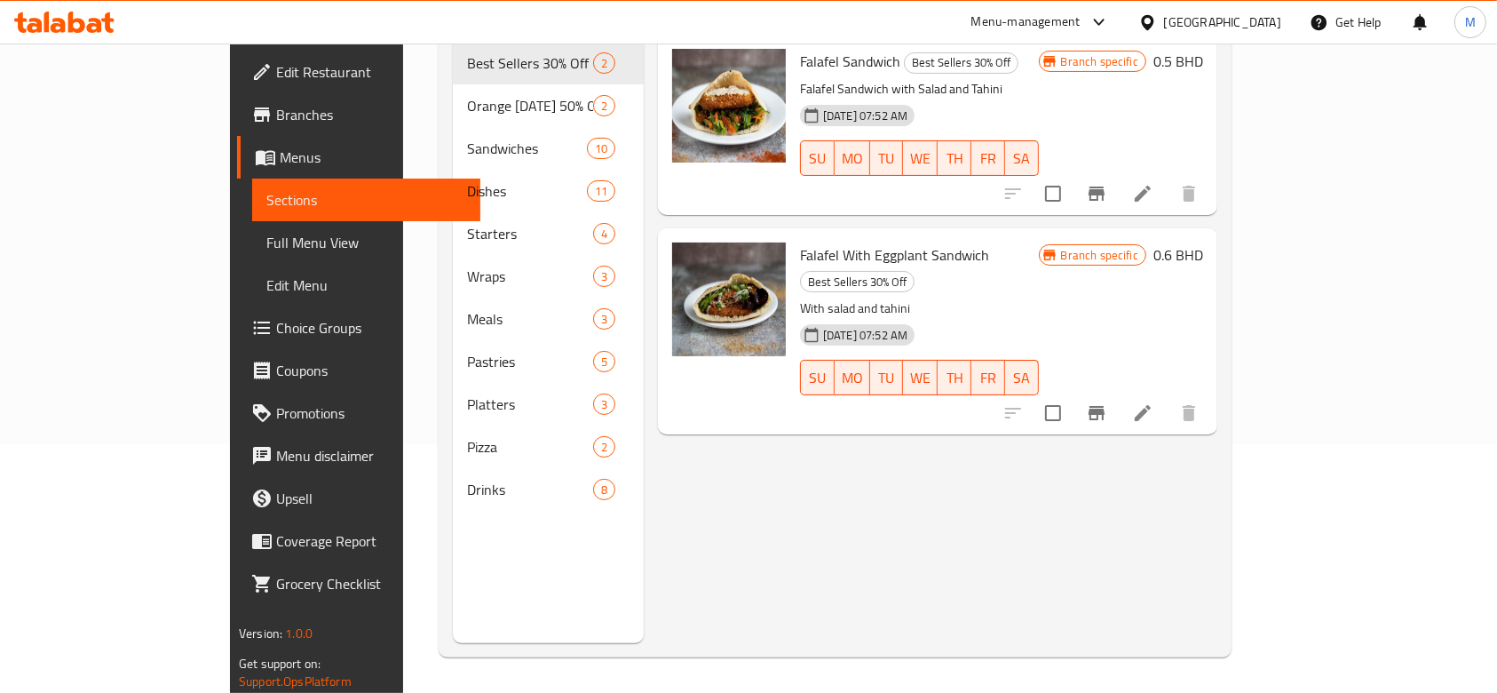
scroll to position [249, 0]
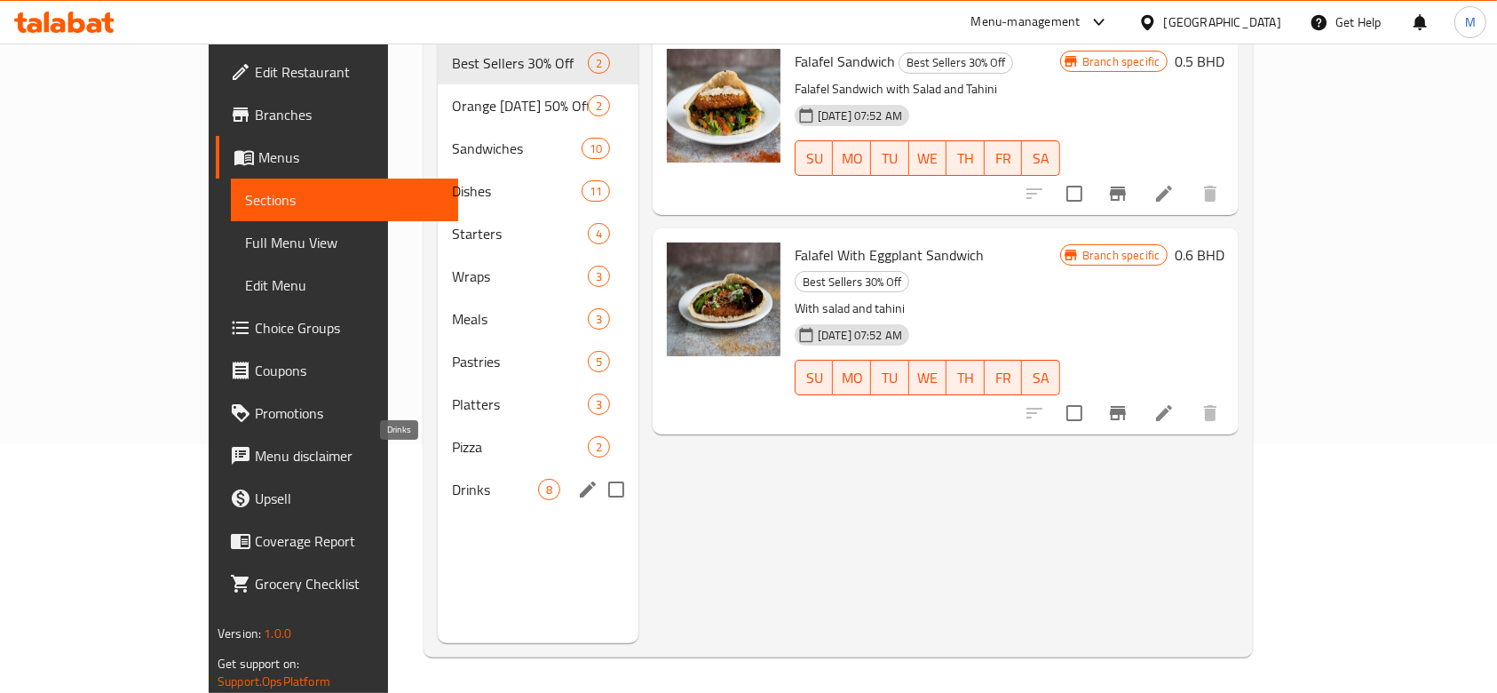
click at [452, 479] on span "Drinks" at bounding box center [494, 489] width 85 height 21
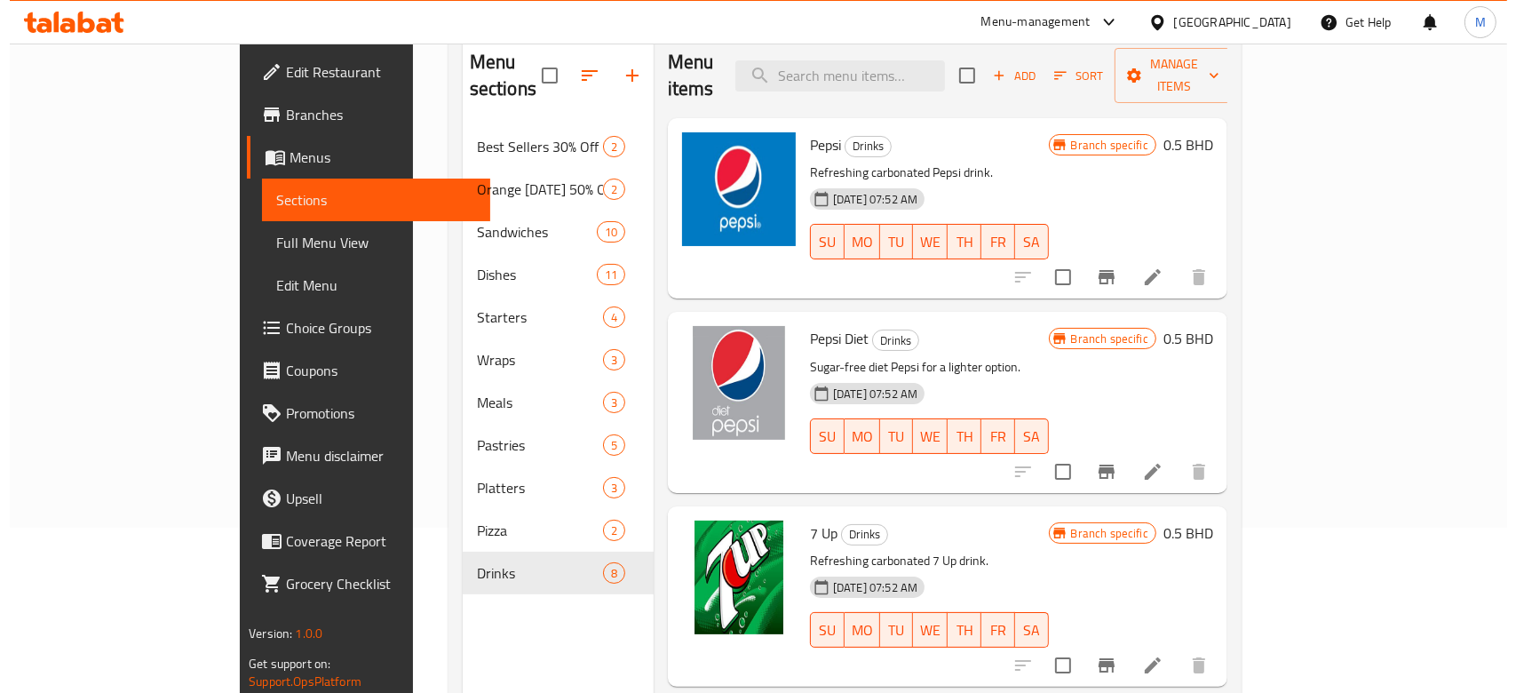
scroll to position [130, 0]
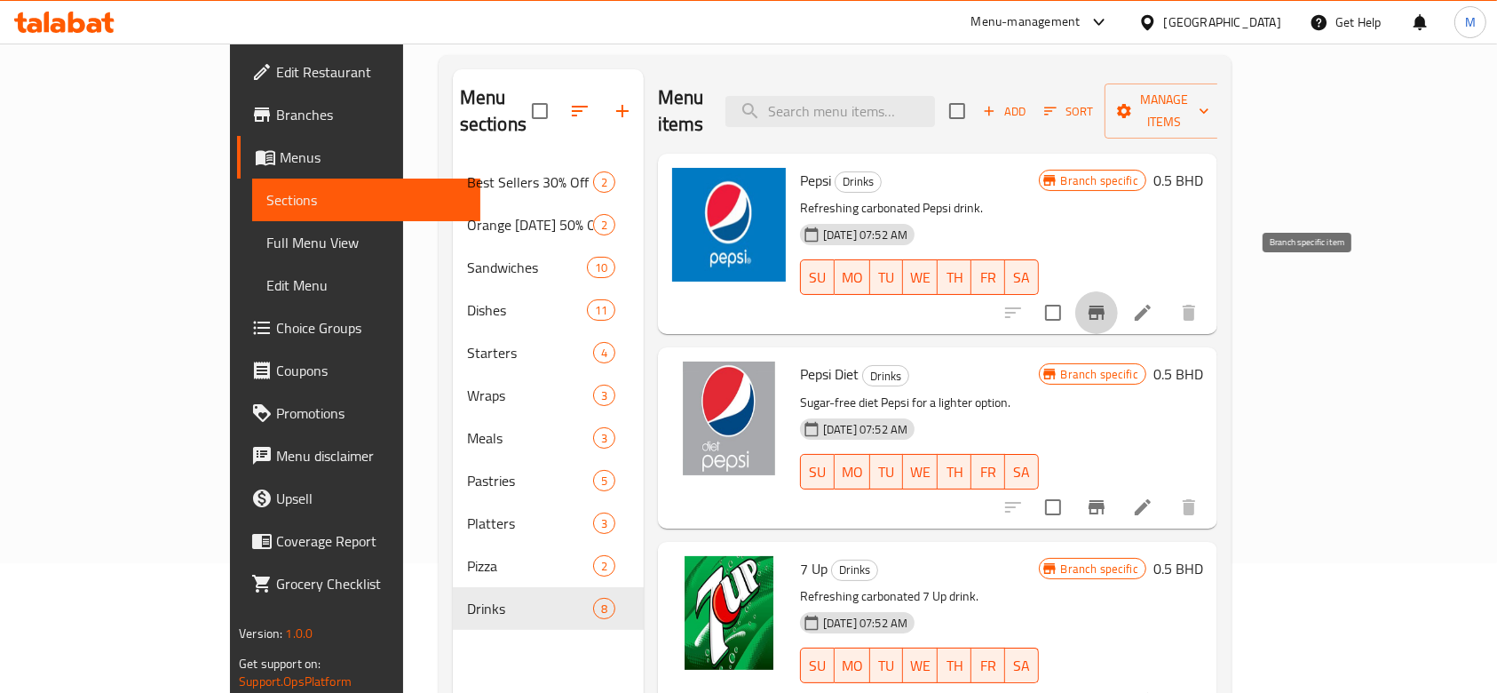
click at [1105, 305] on icon "Branch-specific-item" at bounding box center [1097, 312] width 16 height 14
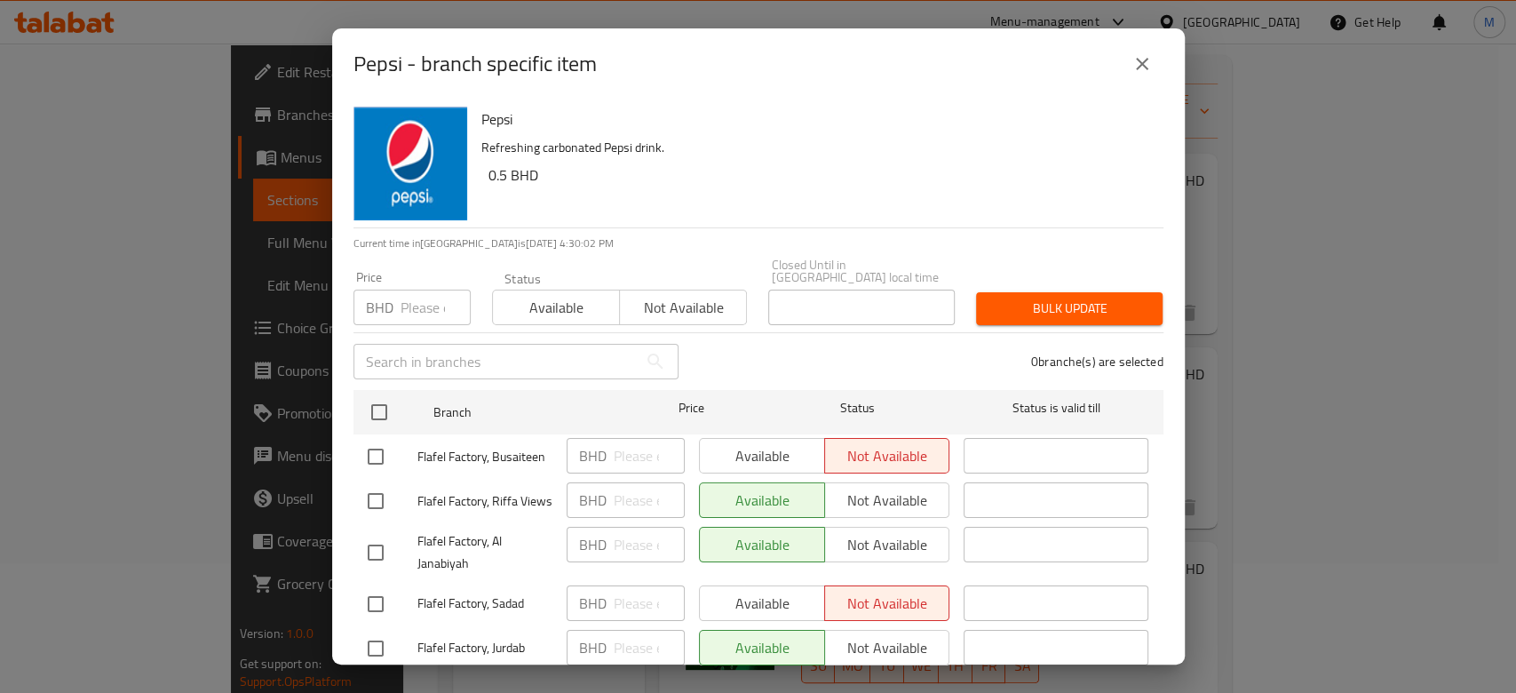
scroll to position [99, 0]
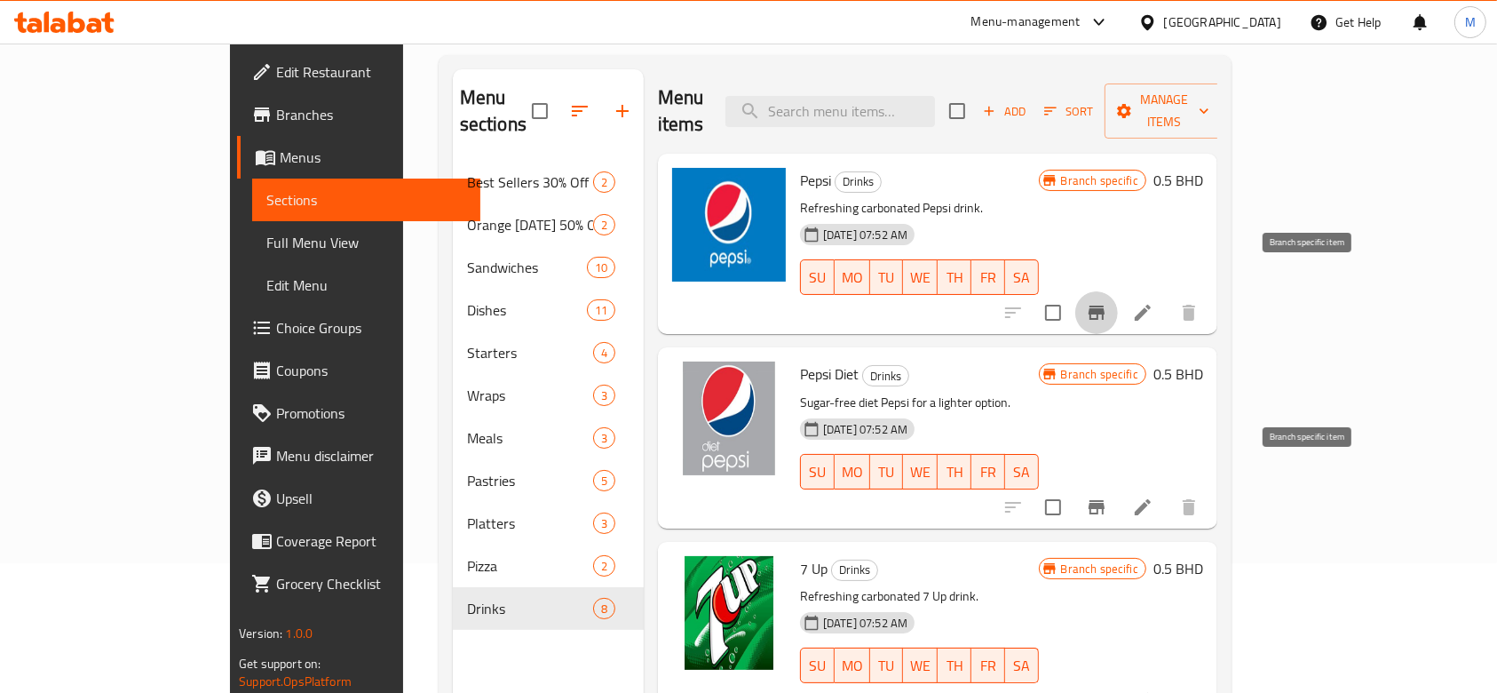
click at [1105, 500] on icon "Branch-specific-item" at bounding box center [1097, 507] width 16 height 14
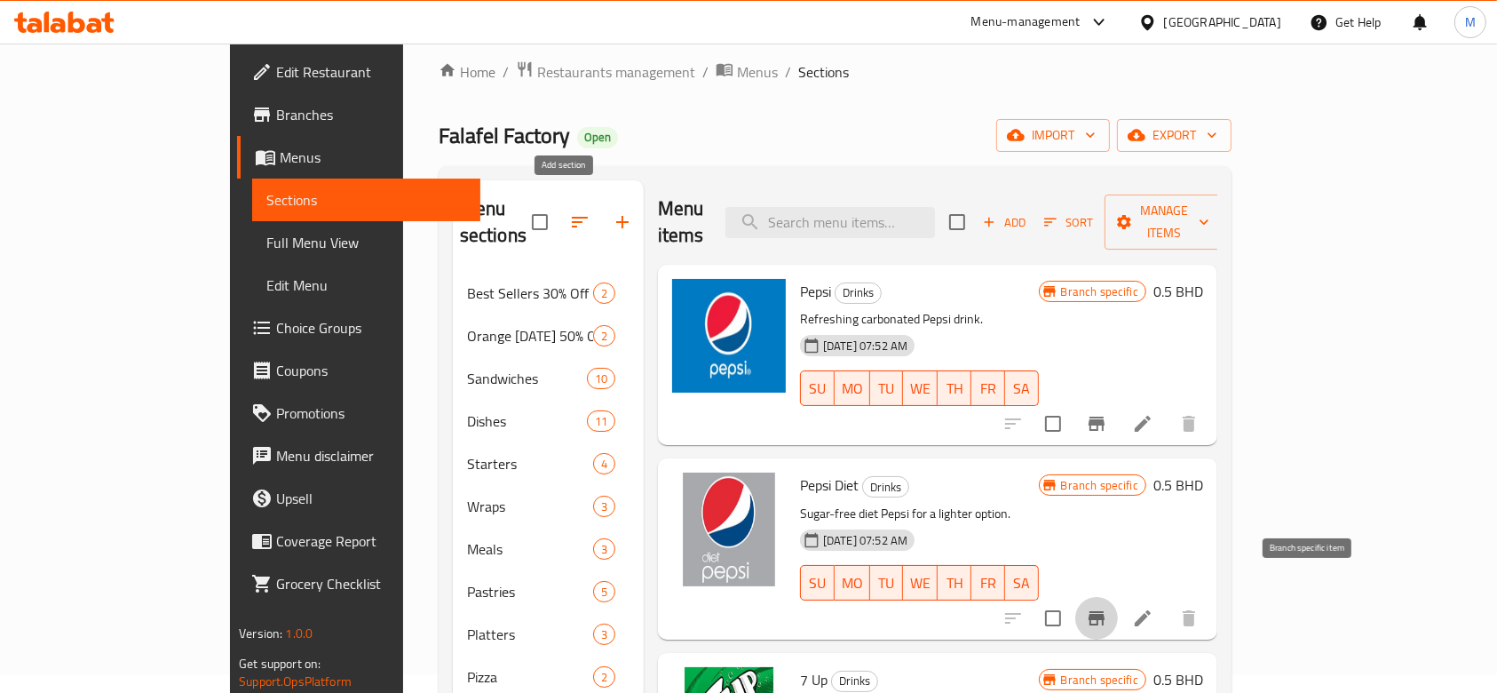
scroll to position [0, 0]
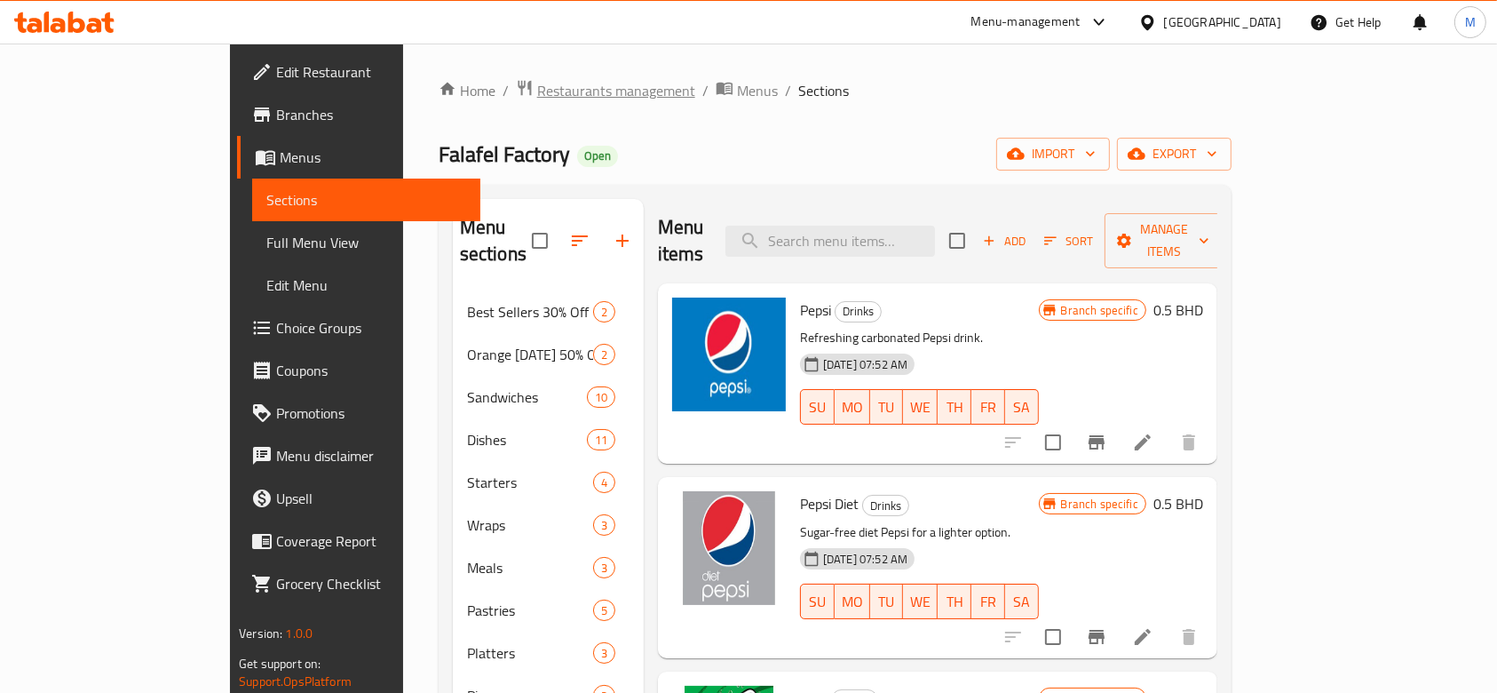
click at [537, 89] on span "Restaurants management" at bounding box center [616, 90] width 158 height 21
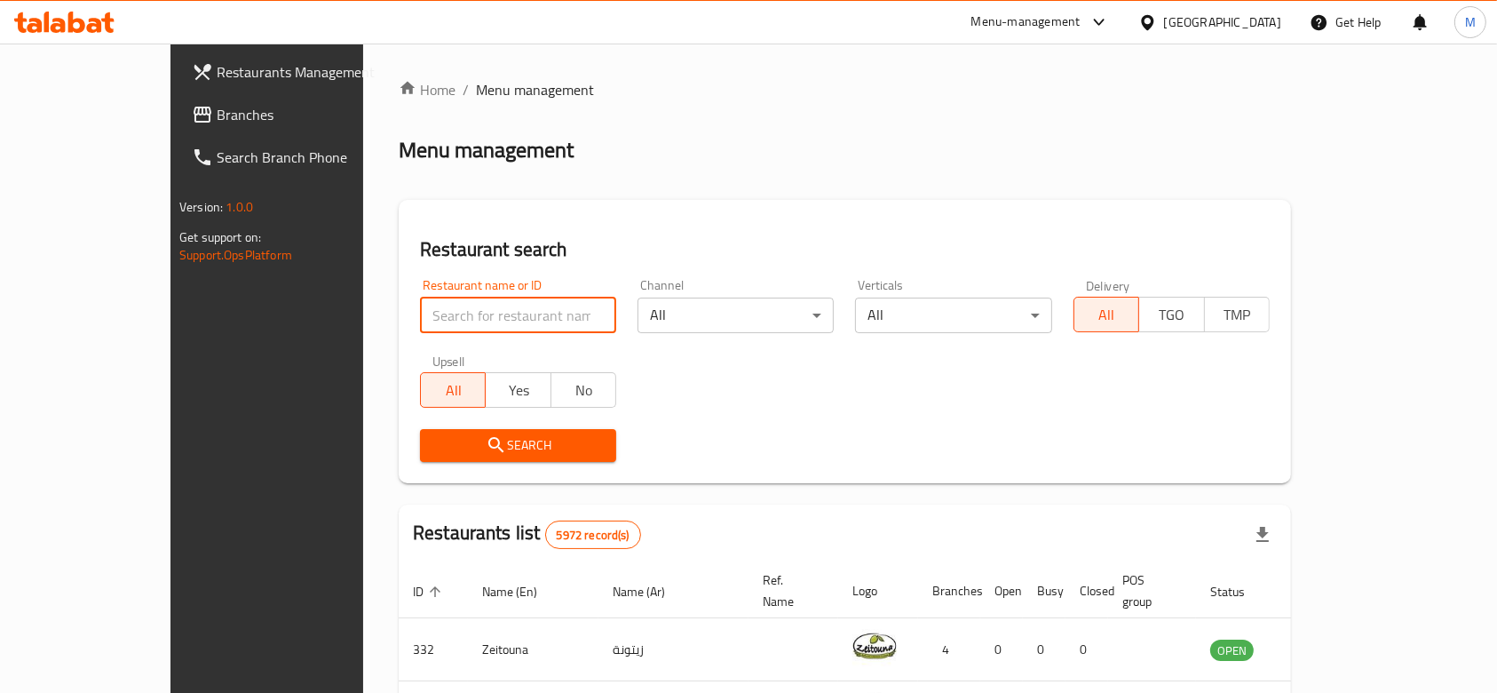
click at [499, 320] on input "search" at bounding box center [518, 315] width 196 height 36
type input "jalil"
click button "Search" at bounding box center [518, 445] width 196 height 33
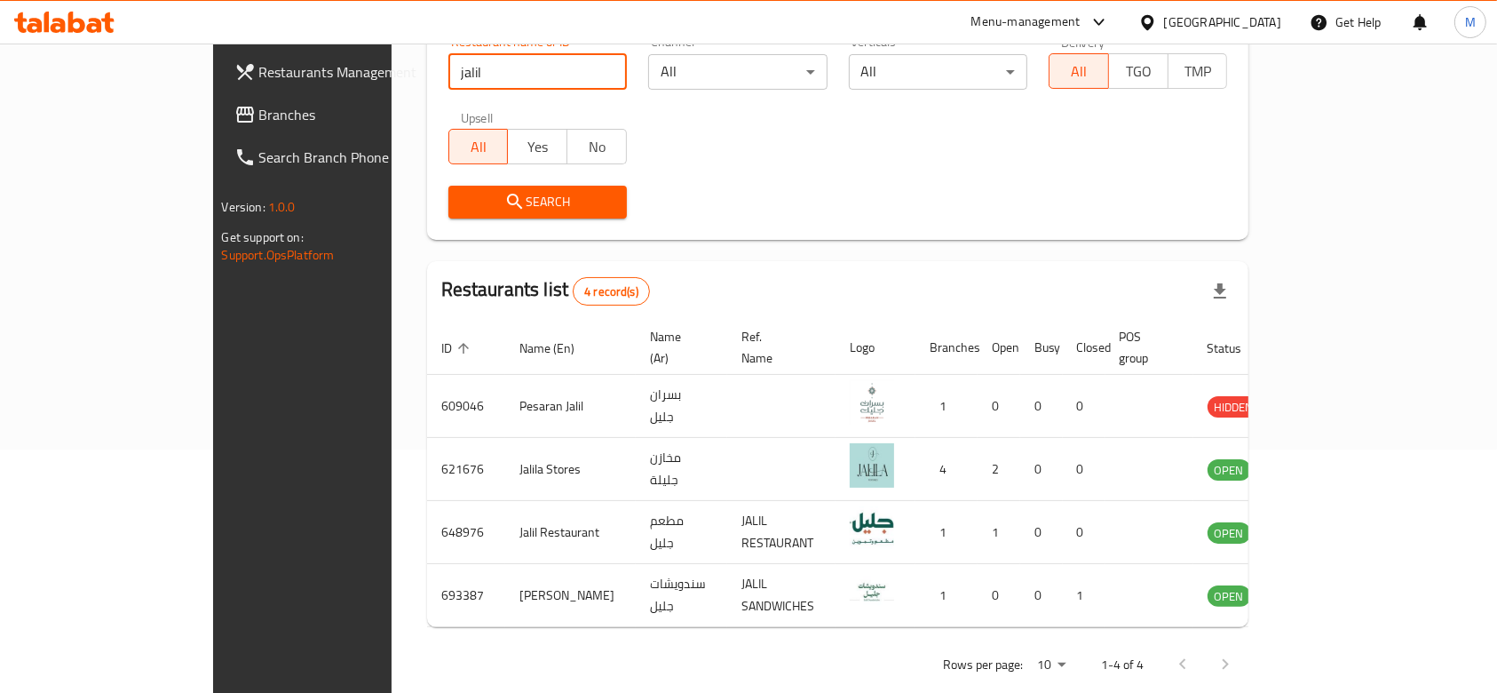
scroll to position [249, 0]
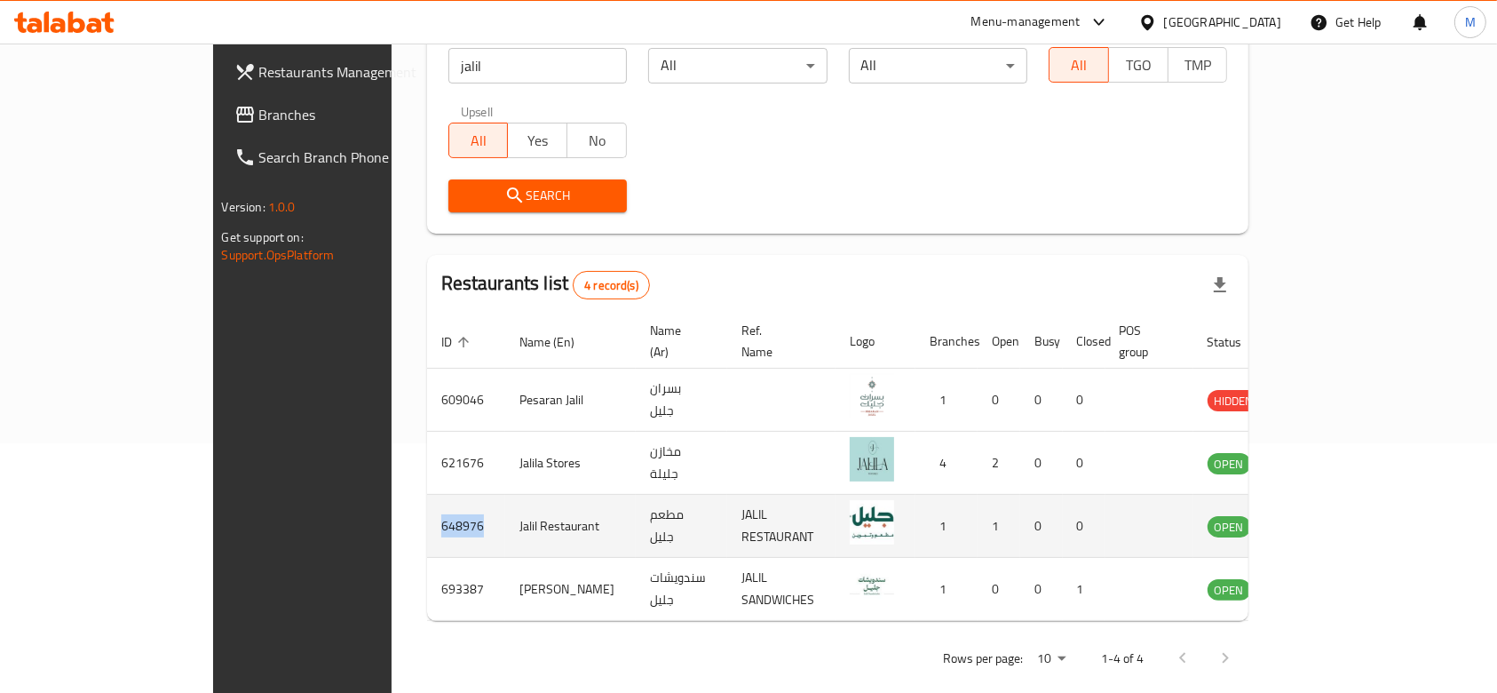
drag, startPoint x: 294, startPoint y: 508, endPoint x: 342, endPoint y: 511, distance: 48.0
click at [427, 511] on td "648976" at bounding box center [466, 526] width 78 height 63
copy td "648976"
